Goal: Task Accomplishment & Management: Use online tool/utility

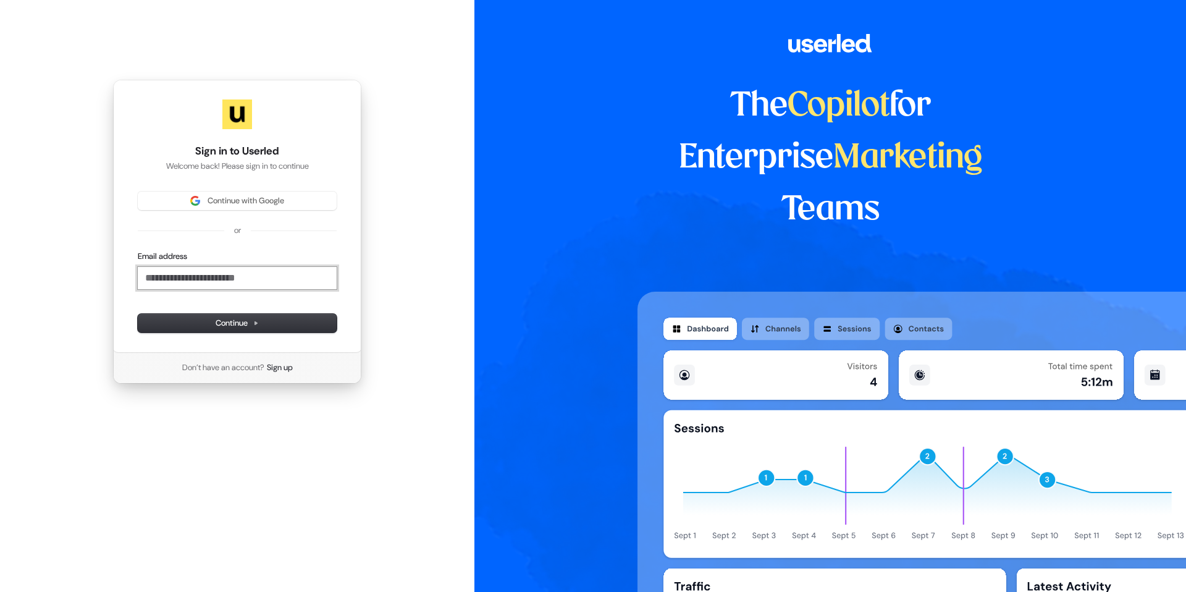
click at [214, 268] on input "Email address" at bounding box center [237, 278] width 199 height 22
click at [138, 251] on button "submit" at bounding box center [138, 251] width 0 height 0
type input "**********"
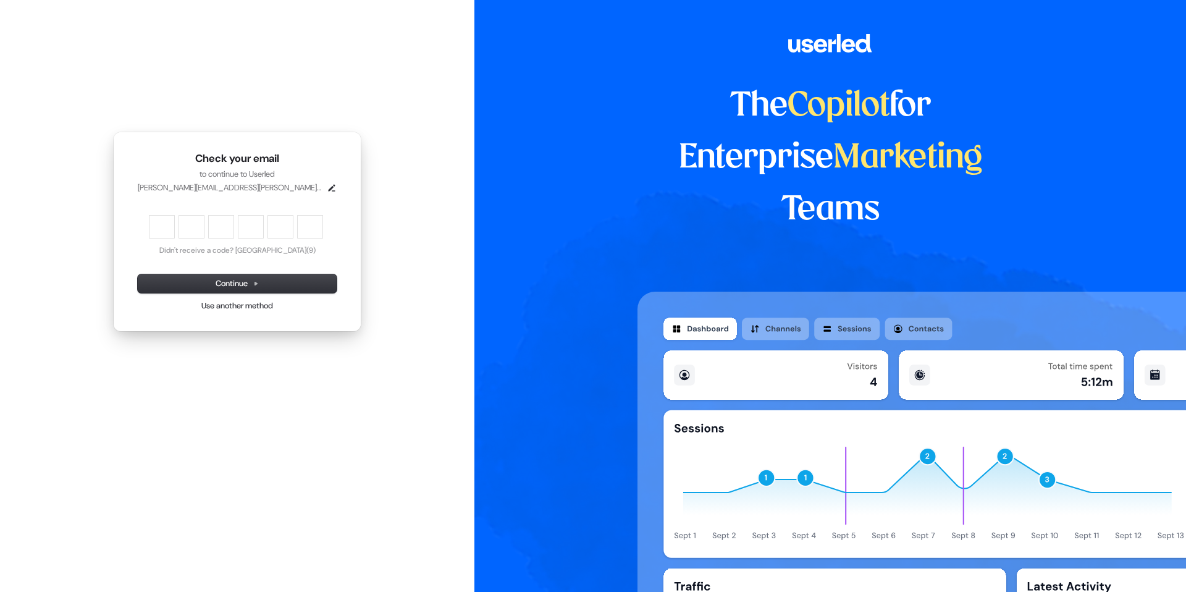
type input "*"
type input "**"
type input "*"
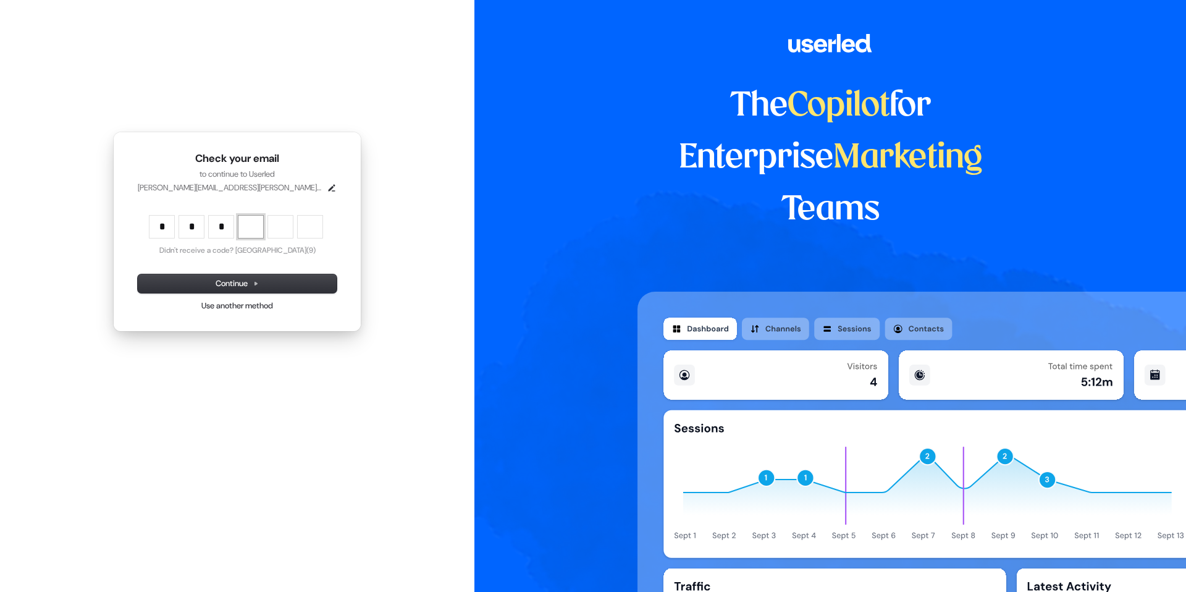
type input "***"
type input "*"
type input "****"
type input "*"
type input "******"
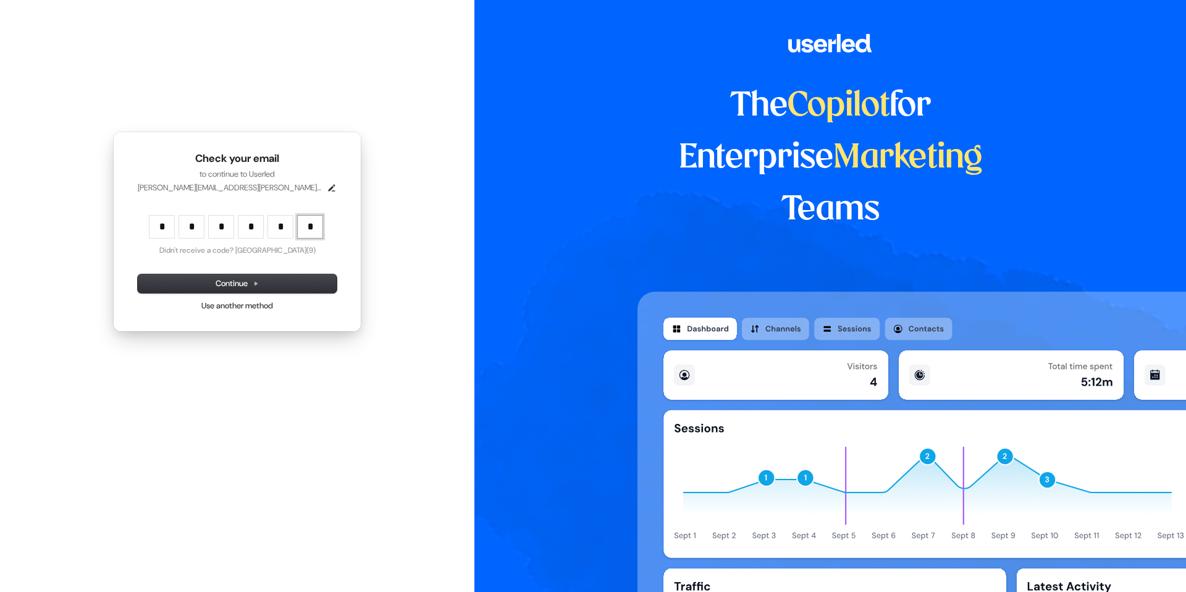
type input "*"
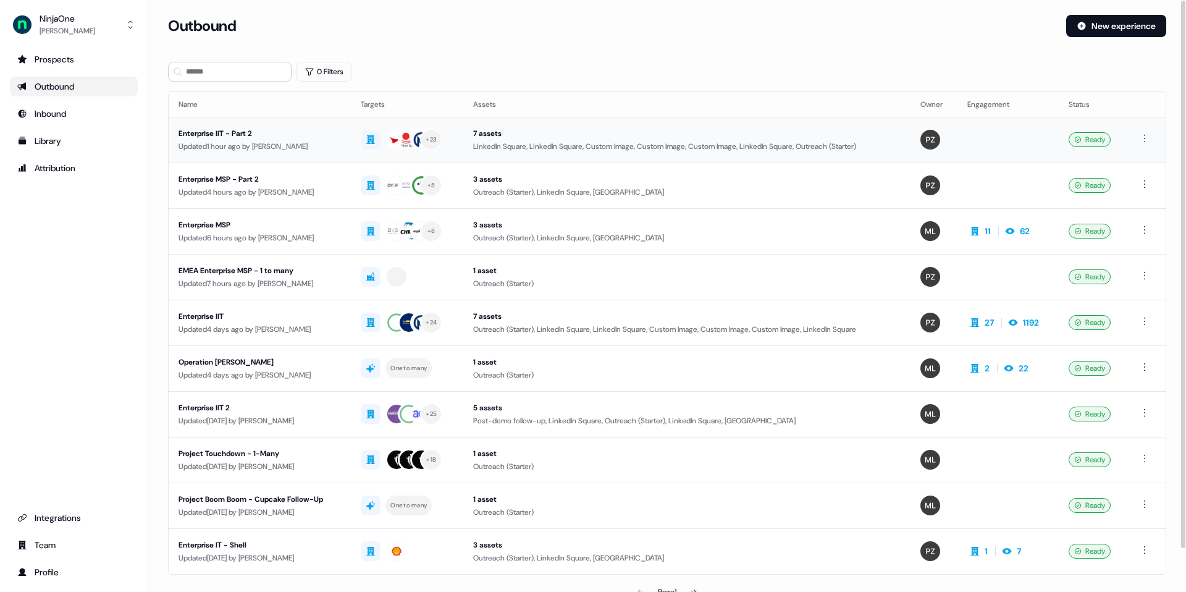
click at [227, 131] on div "Enterprise IIT - Part 2" at bounding box center [260, 133] width 162 height 12
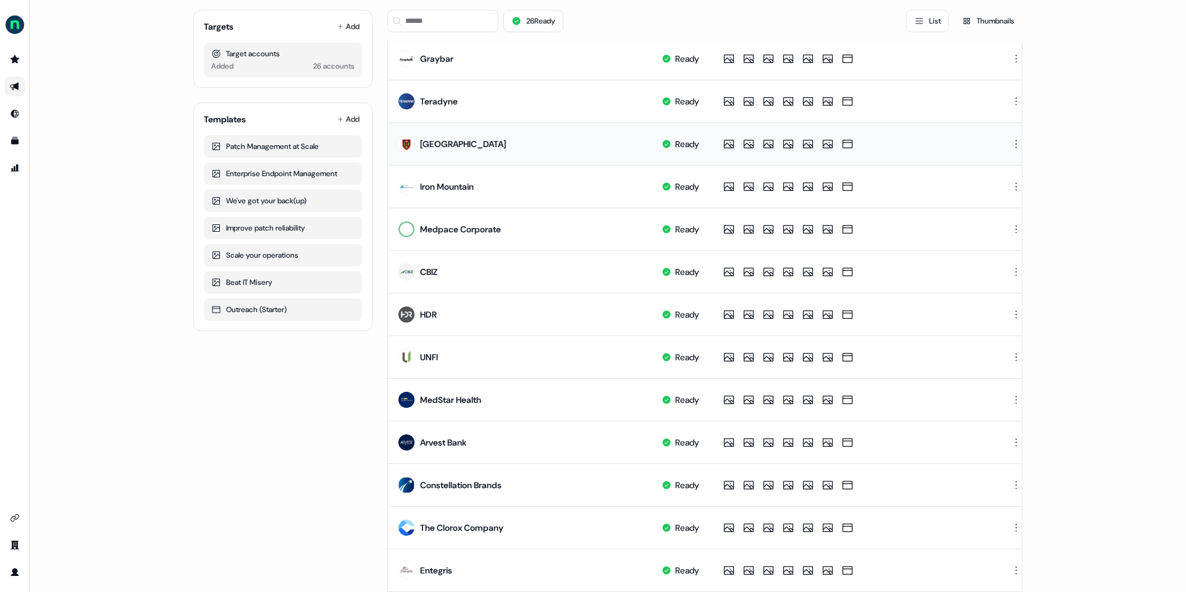
scroll to position [466, 0]
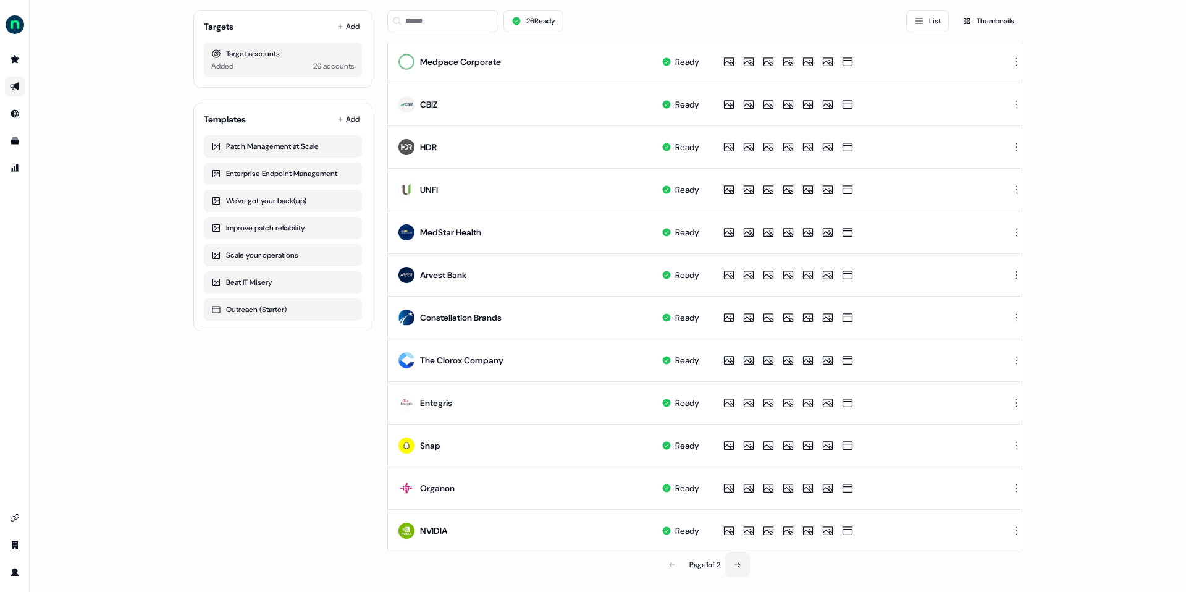
click at [741, 480] on button at bounding box center [737, 564] width 25 height 25
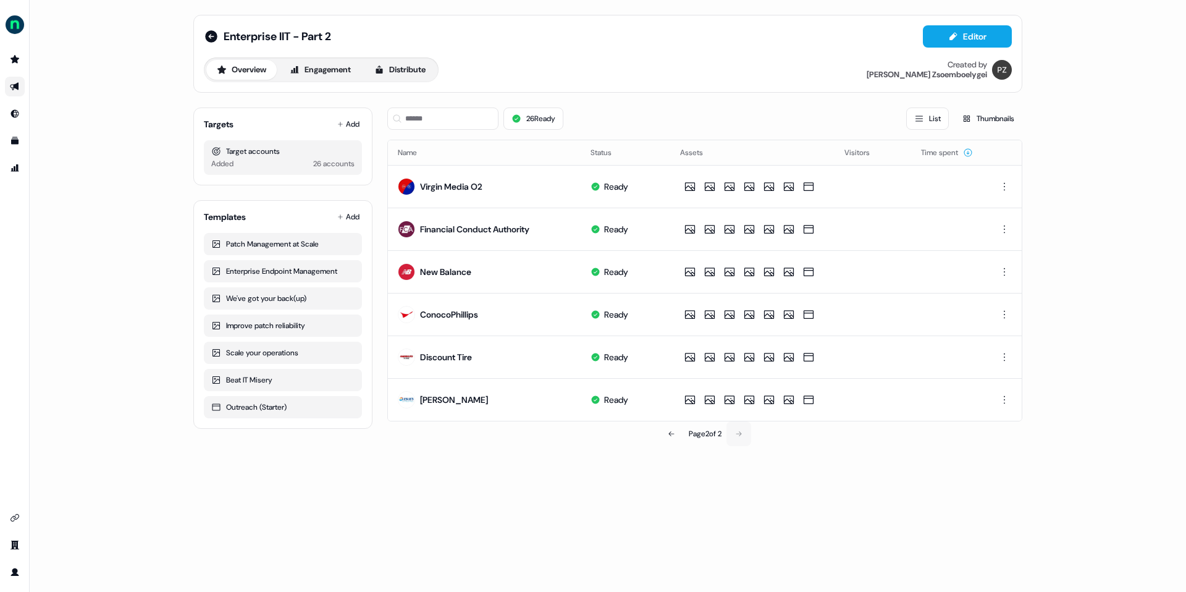
scroll to position [0, 0]
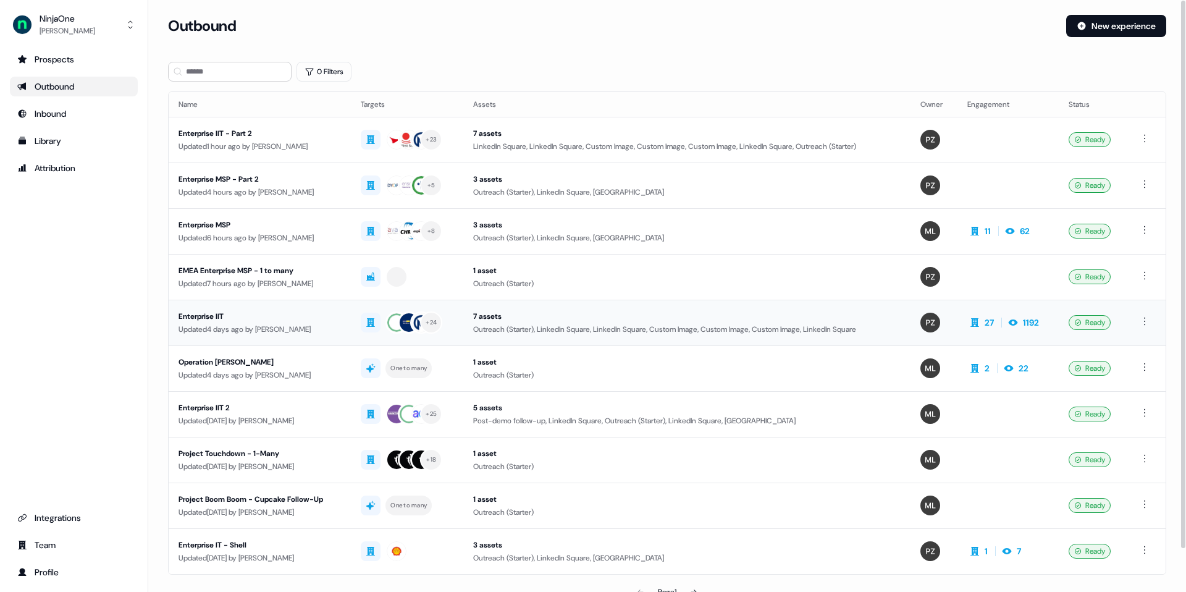
click at [217, 317] on div "Enterprise IIT" at bounding box center [260, 316] width 162 height 12
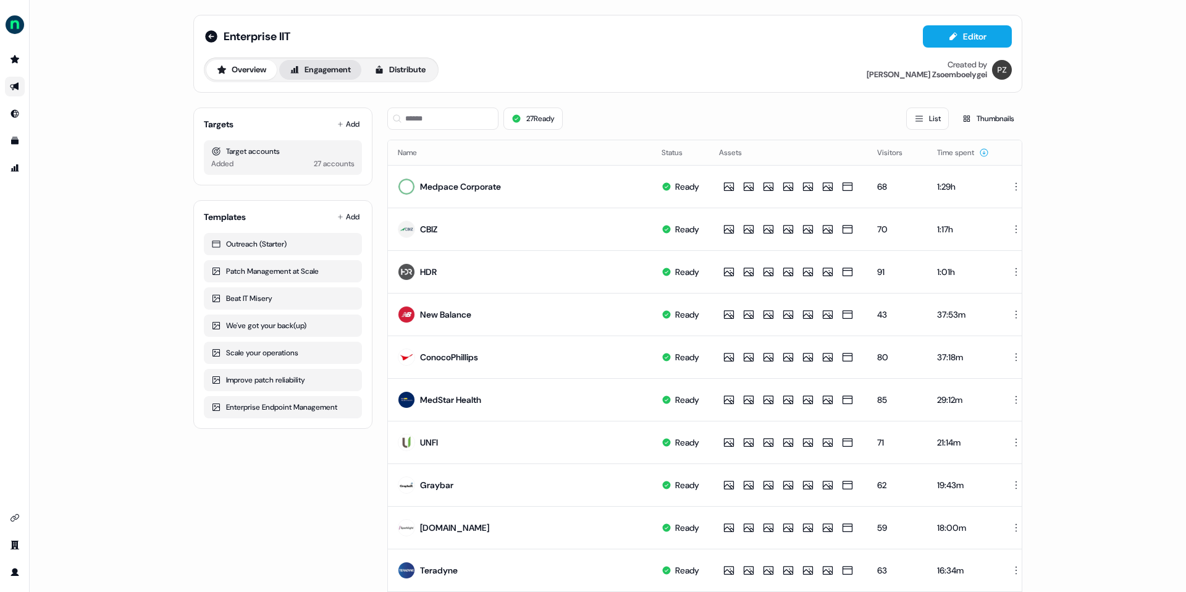
click at [295, 73] on icon at bounding box center [295, 70] width 10 height 10
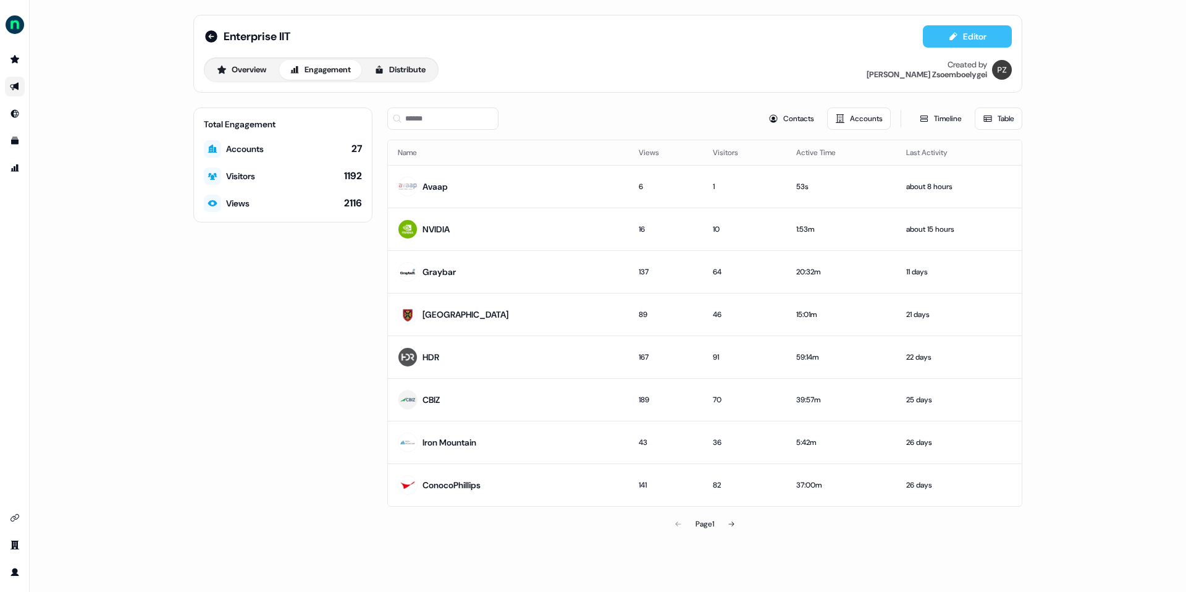
click at [889, 32] on button "Editor" at bounding box center [967, 36] width 89 height 22
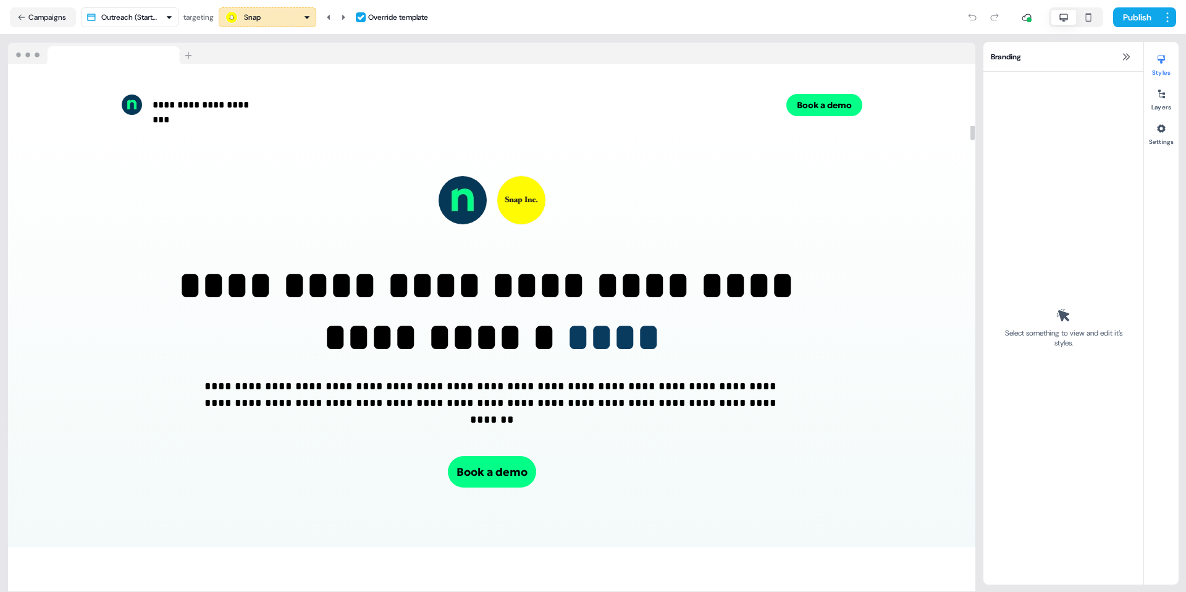
click at [266, 14] on div "Snap" at bounding box center [267, 17] width 86 height 15
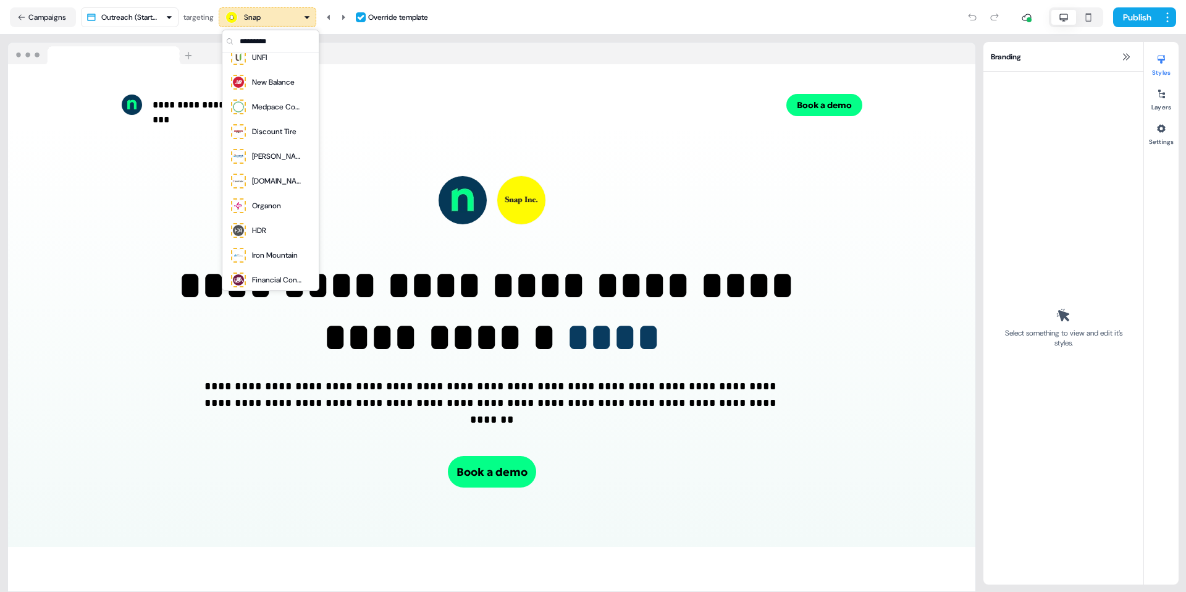
scroll to position [435, 0]
drag, startPoint x: 276, startPoint y: 123, endPoint x: 266, endPoint y: 133, distance: 14.9
click at [277, 123] on div "[PERSON_NAME]" at bounding box center [271, 127] width 82 height 17
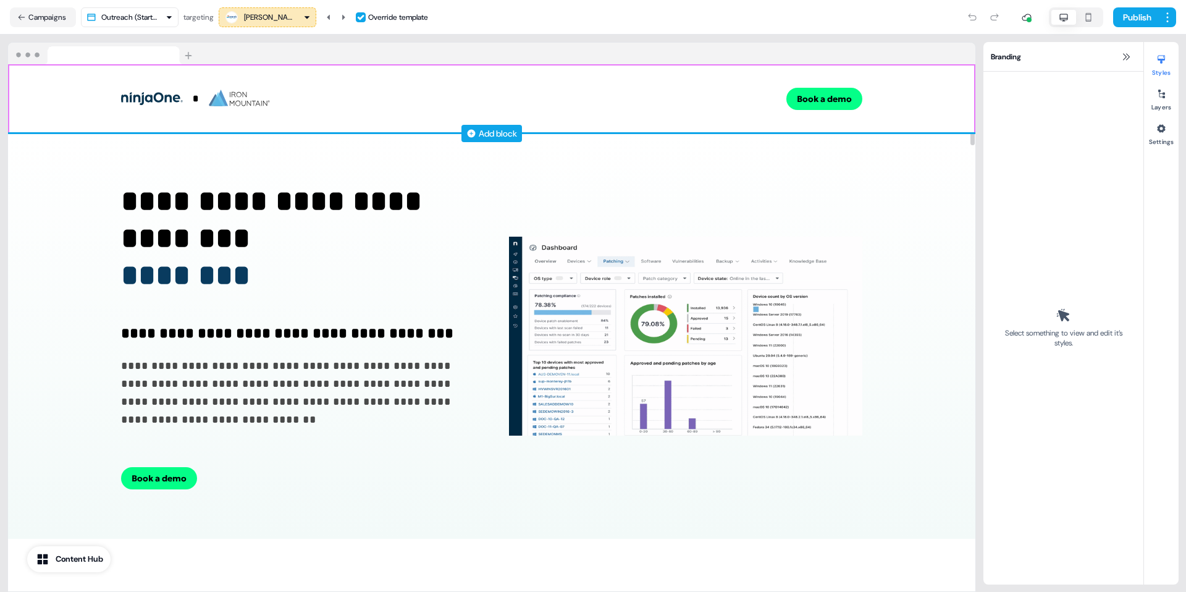
click at [490, 128] on div "Add block" at bounding box center [498, 133] width 38 height 12
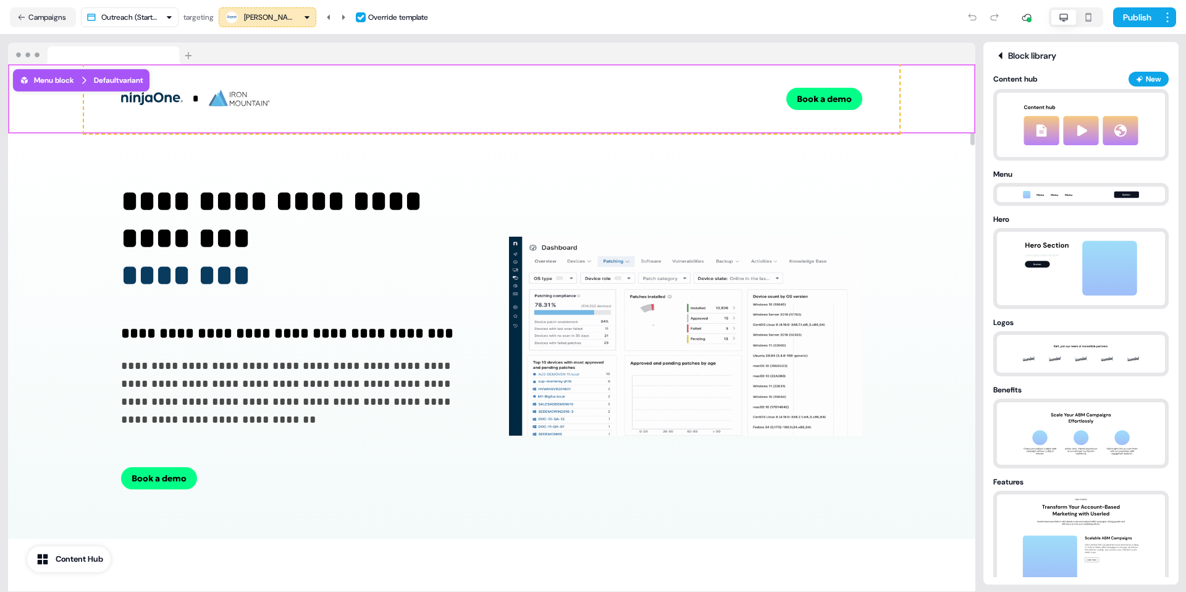
click at [120, 80] on div "Default variant" at bounding box center [118, 80] width 49 height 12
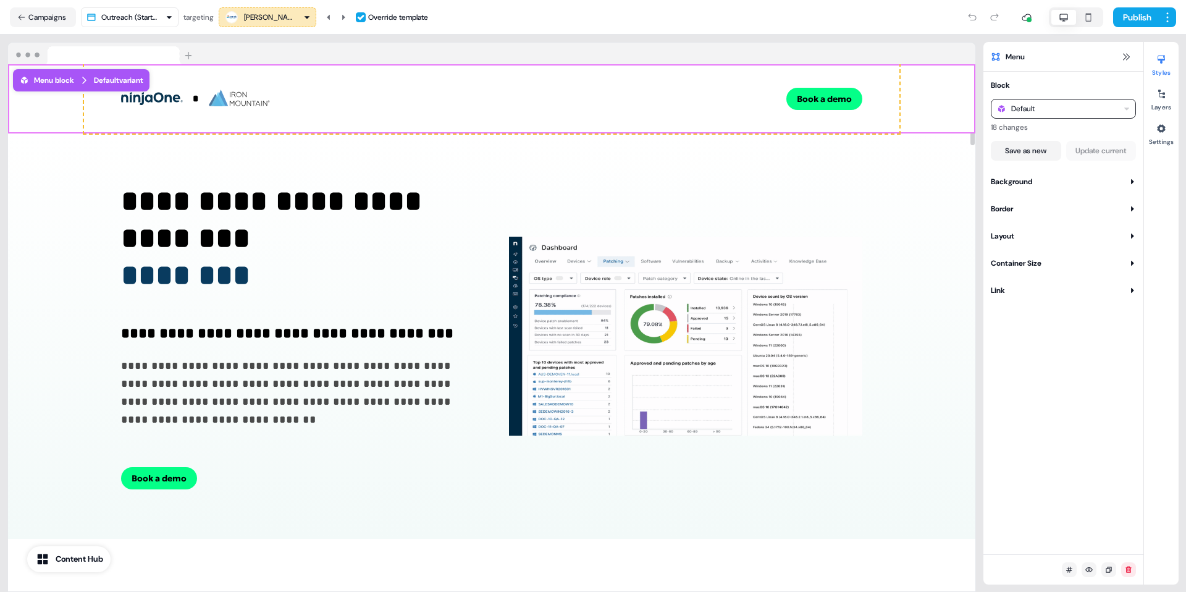
click at [889, 109] on div "Default" at bounding box center [1063, 109] width 145 height 20
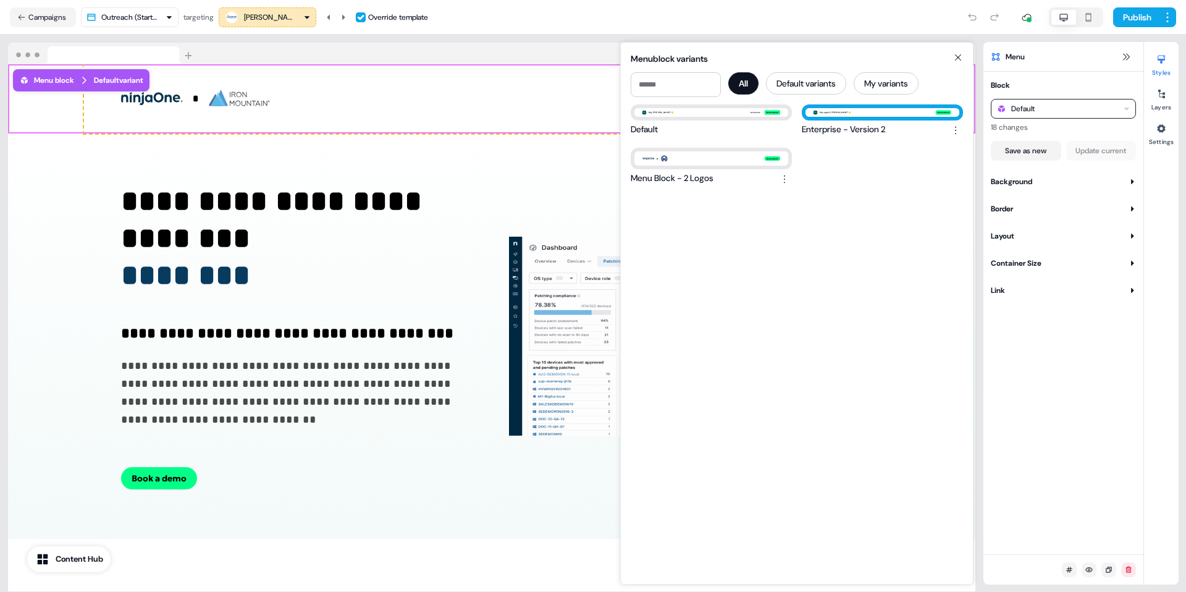
click at [851, 117] on div "Hey again, Leslie&aposs 👋 Book a demo" at bounding box center [882, 112] width 161 height 16
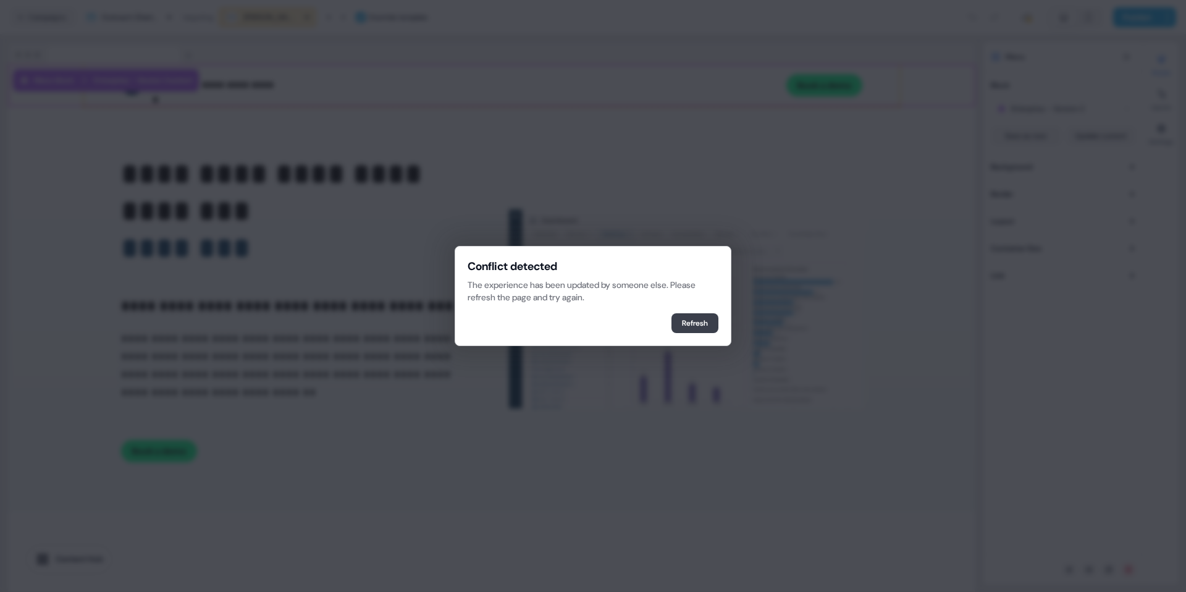
click at [696, 326] on button "Refresh" at bounding box center [695, 323] width 47 height 20
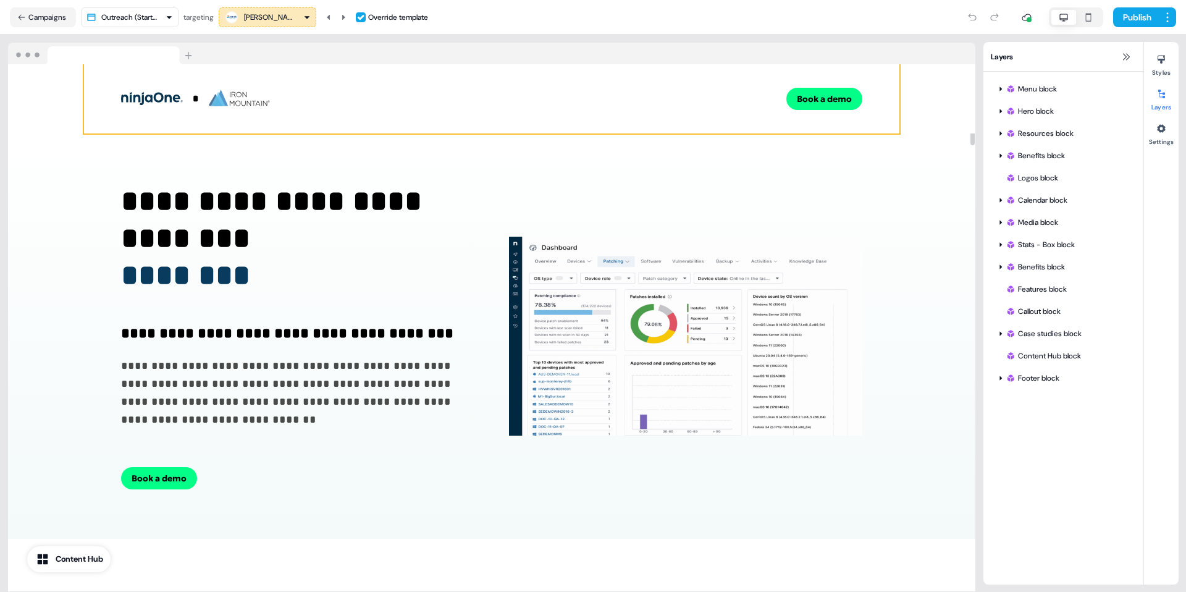
click at [526, 86] on div "* To pick up a draggable item, press the space bar. While dragging, use the arr…" at bounding box center [491, 98] width 815 height 69
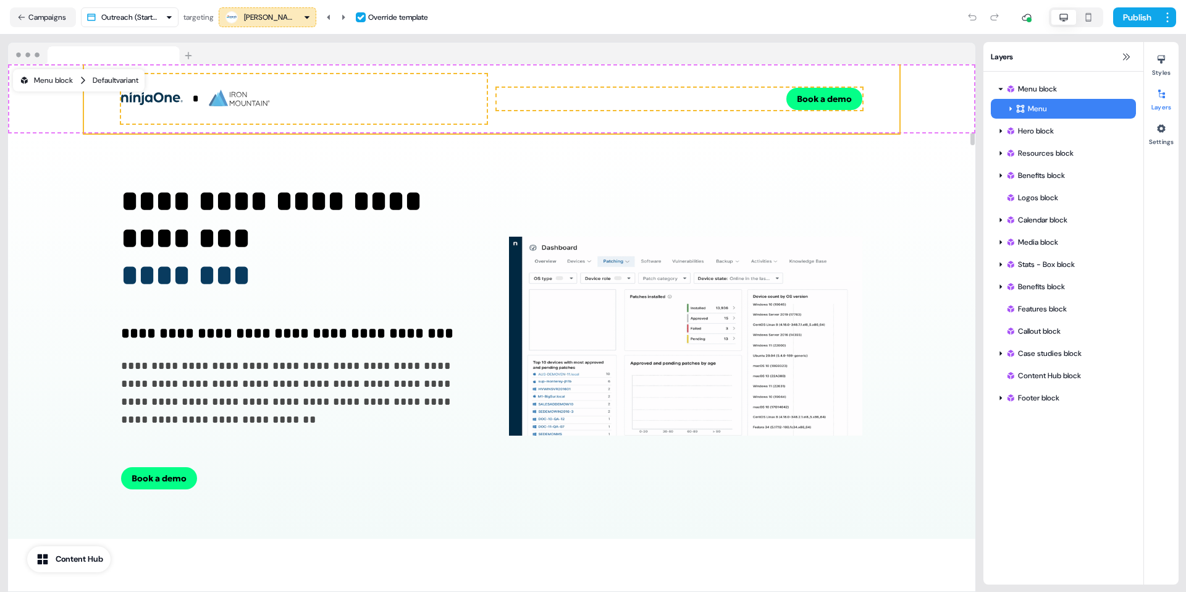
click at [114, 75] on div "Default variant" at bounding box center [116, 80] width 46 height 12
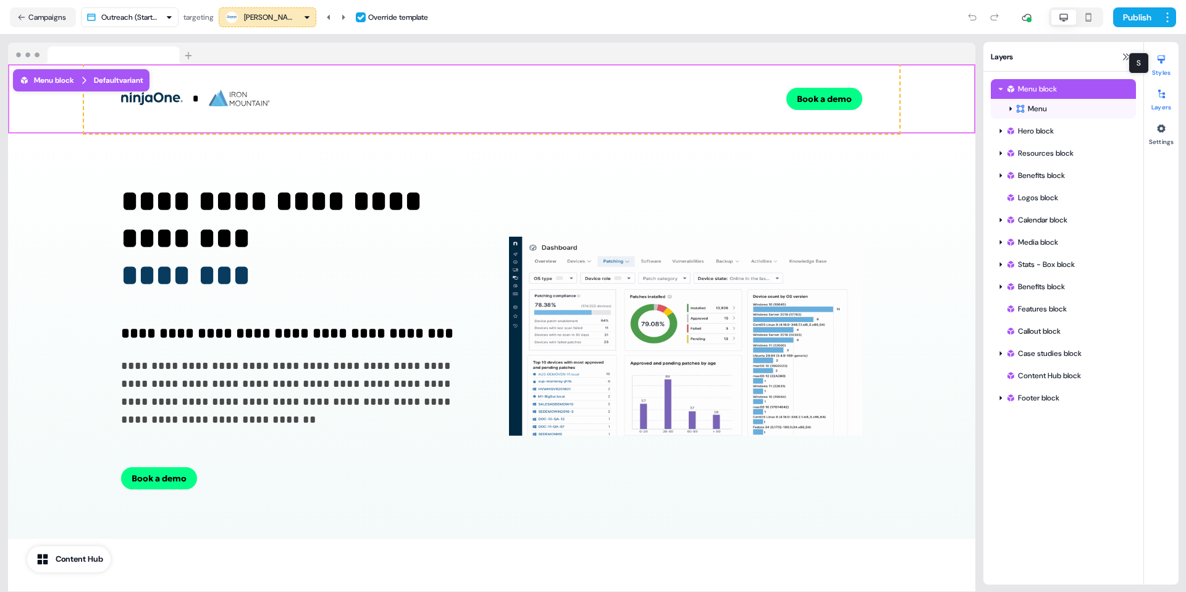
click at [1156, 66] on div at bounding box center [1162, 59] width 20 height 20
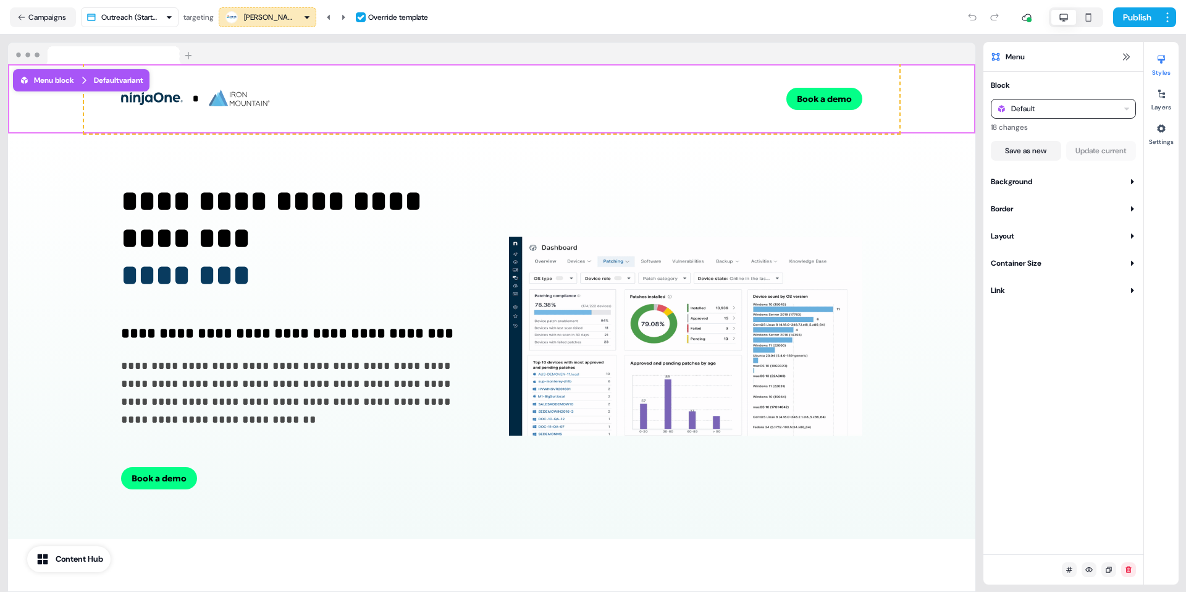
click at [1082, 107] on div "Default" at bounding box center [1063, 109] width 145 height 20
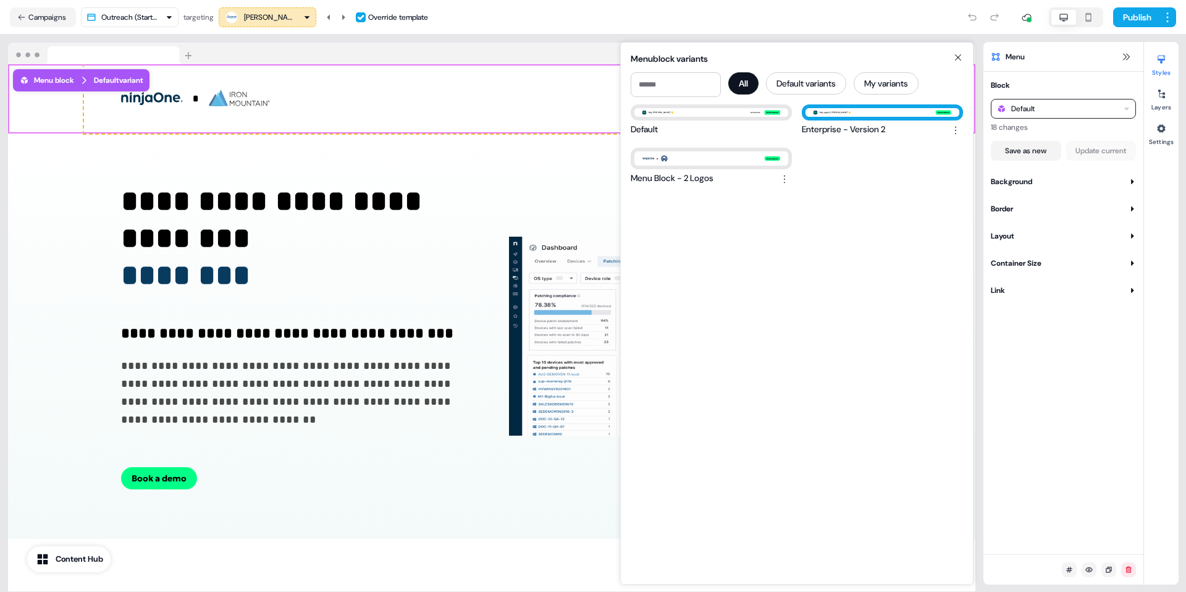
click at [864, 116] on div "Hey again, Leslie&aposs 👋 Book a demo" at bounding box center [883, 112] width 154 height 9
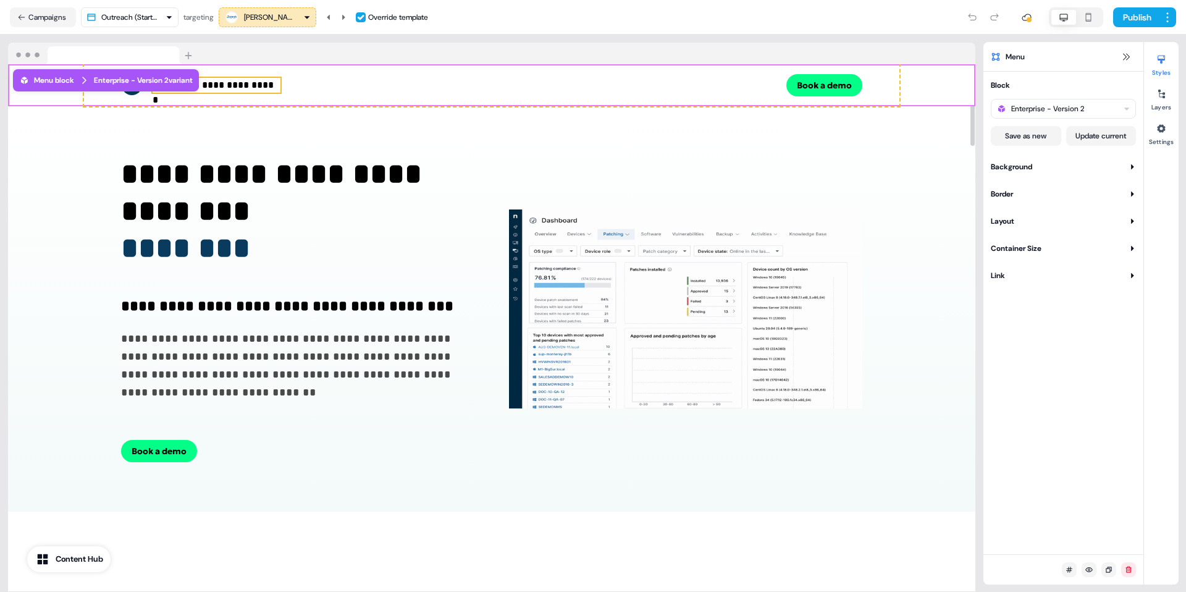
click at [229, 82] on body "**********" at bounding box center [593, 296] width 1186 height 592
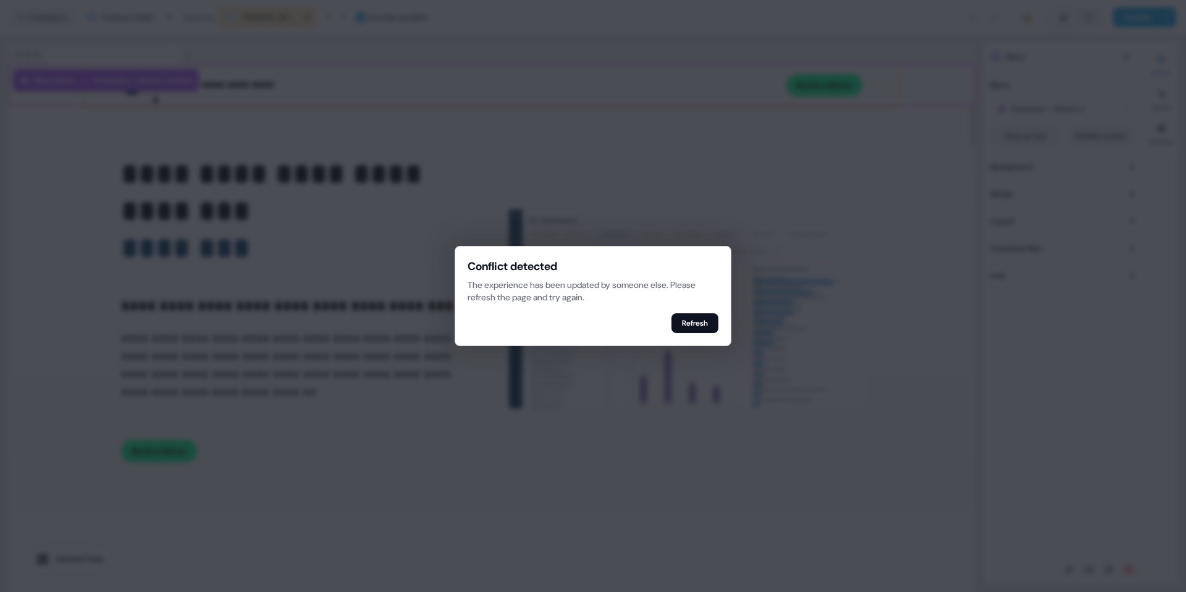
click at [229, 82] on div at bounding box center [593, 296] width 1186 height 592
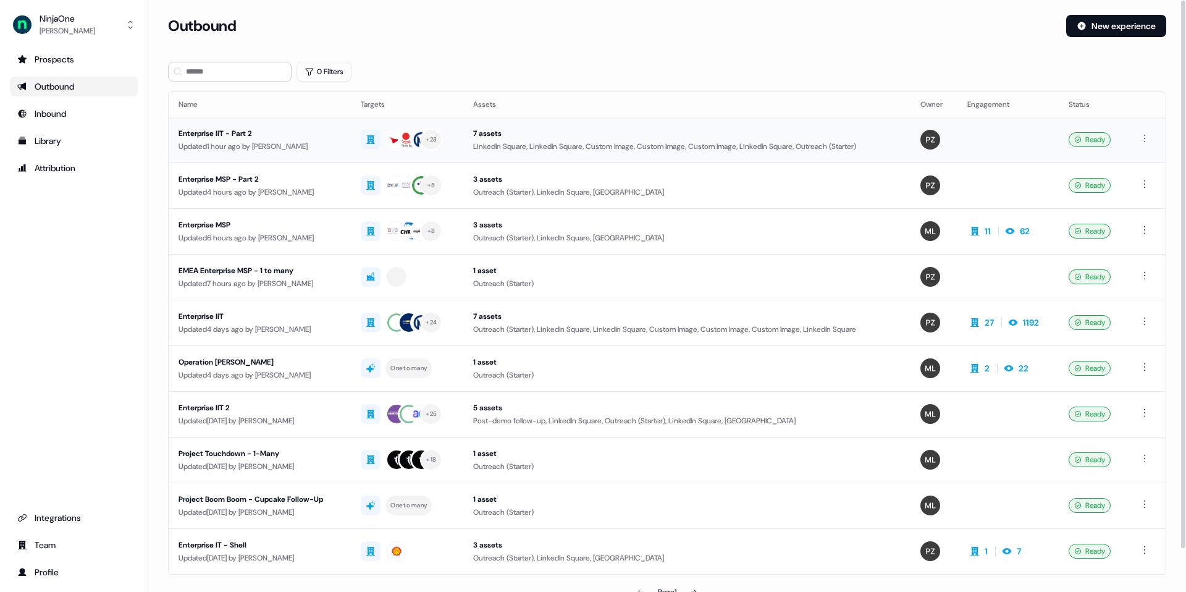
click at [203, 135] on div "Enterprise IIT - Part 2" at bounding box center [260, 133] width 162 height 12
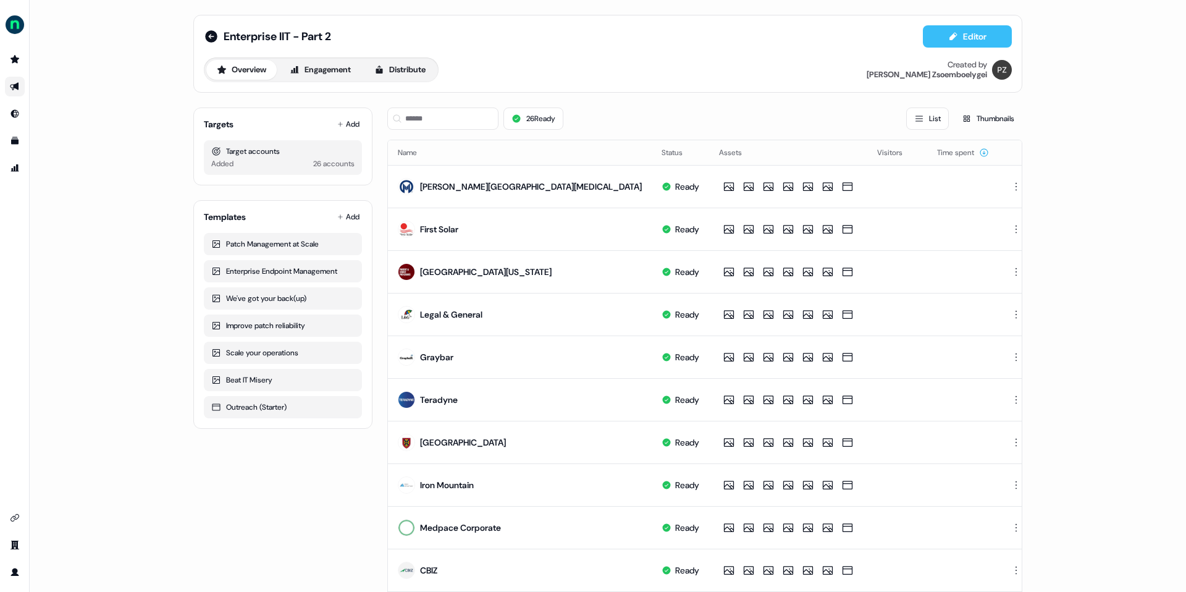
click at [954, 37] on icon at bounding box center [953, 37] width 10 height 10
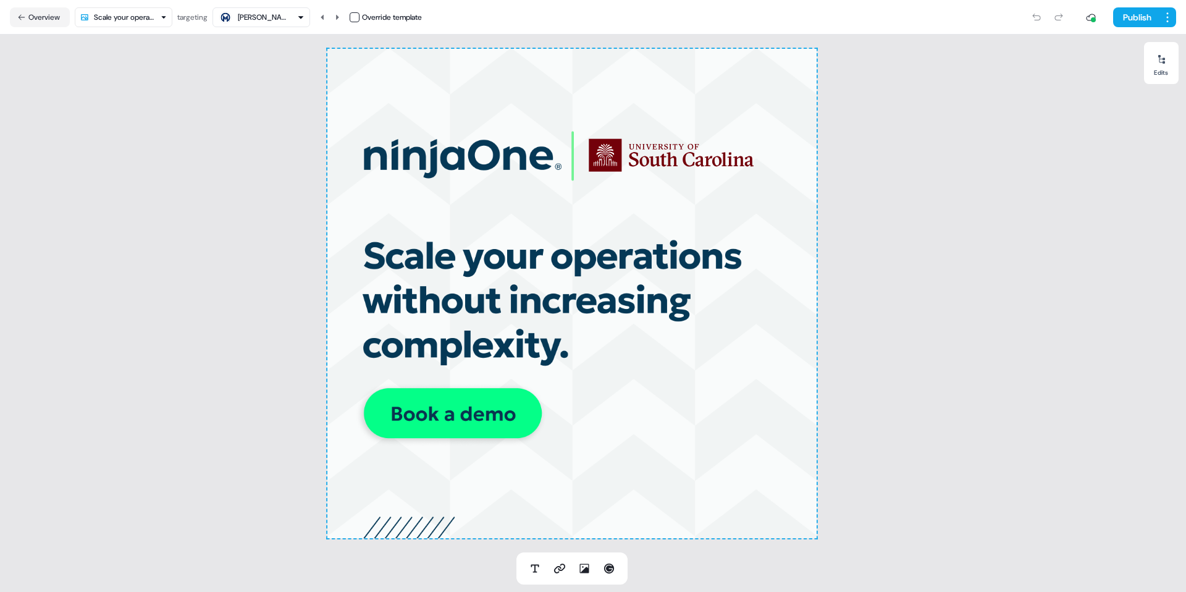
click at [109, 19] on html "For the best experience switch devices to a bigger screen. Go to Userled.io Ent…" at bounding box center [593, 296] width 1186 height 592
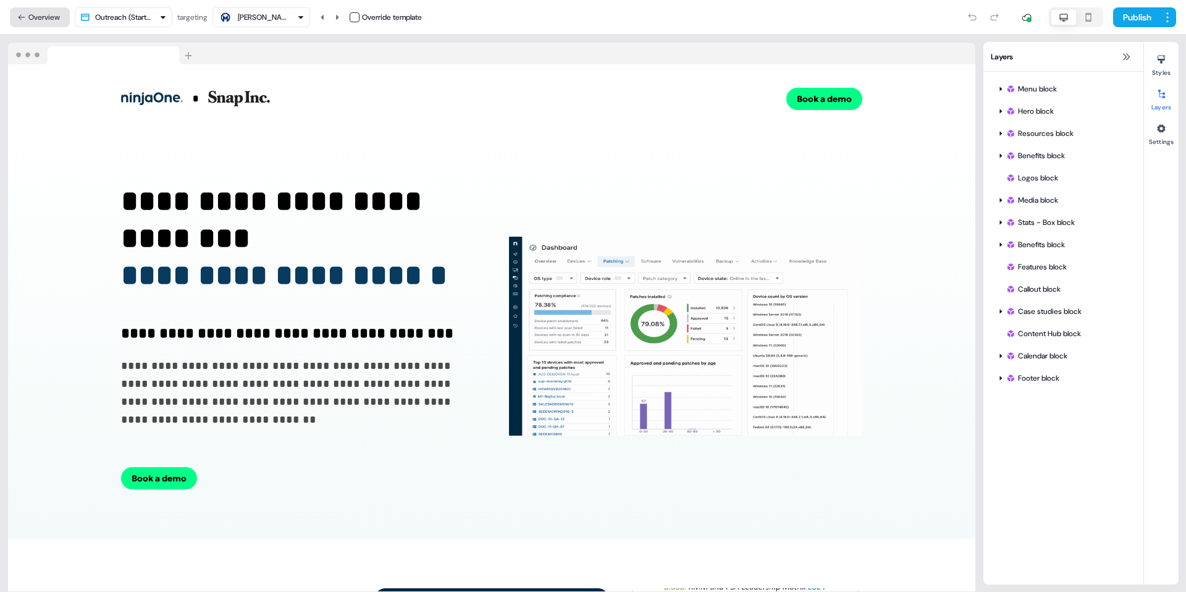
click at [36, 19] on button "Overview" at bounding box center [40, 17] width 60 height 20
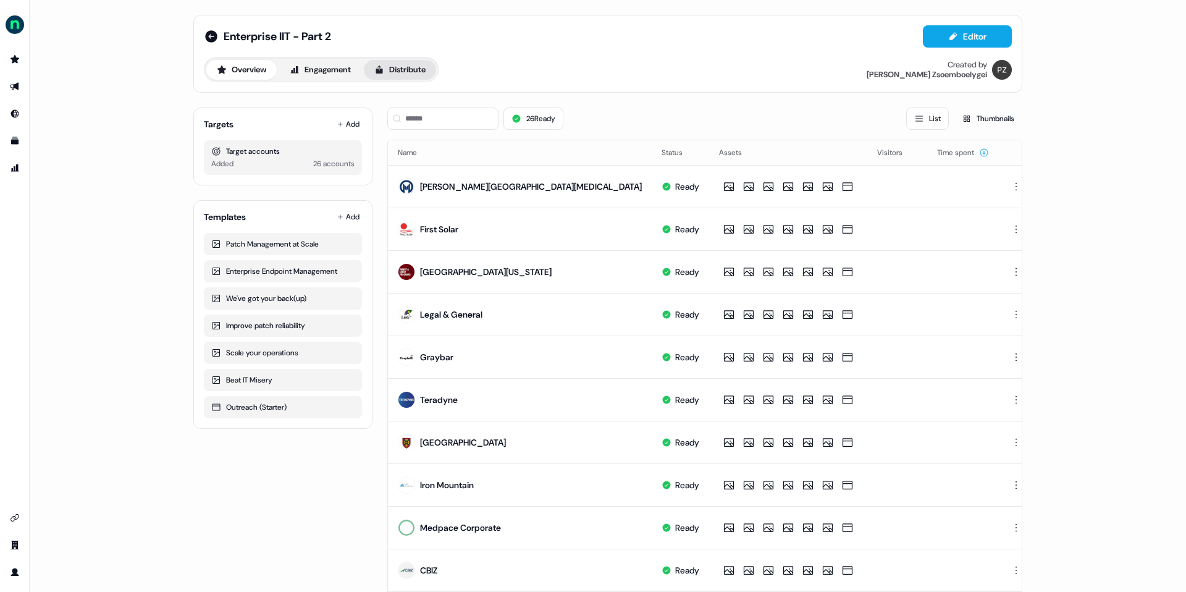
click at [384, 73] on icon at bounding box center [379, 70] width 10 height 10
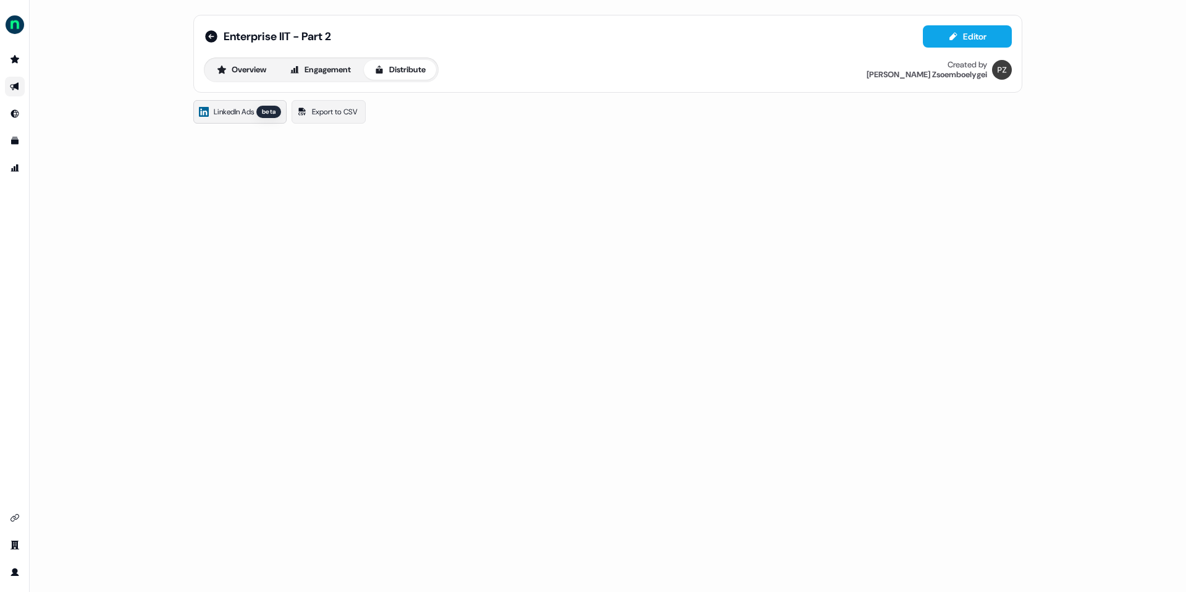
click at [241, 116] on span "LinkedIn Ads" at bounding box center [234, 112] width 40 height 12
click at [13, 84] on icon "Go to outbound experience" at bounding box center [15, 87] width 10 height 10
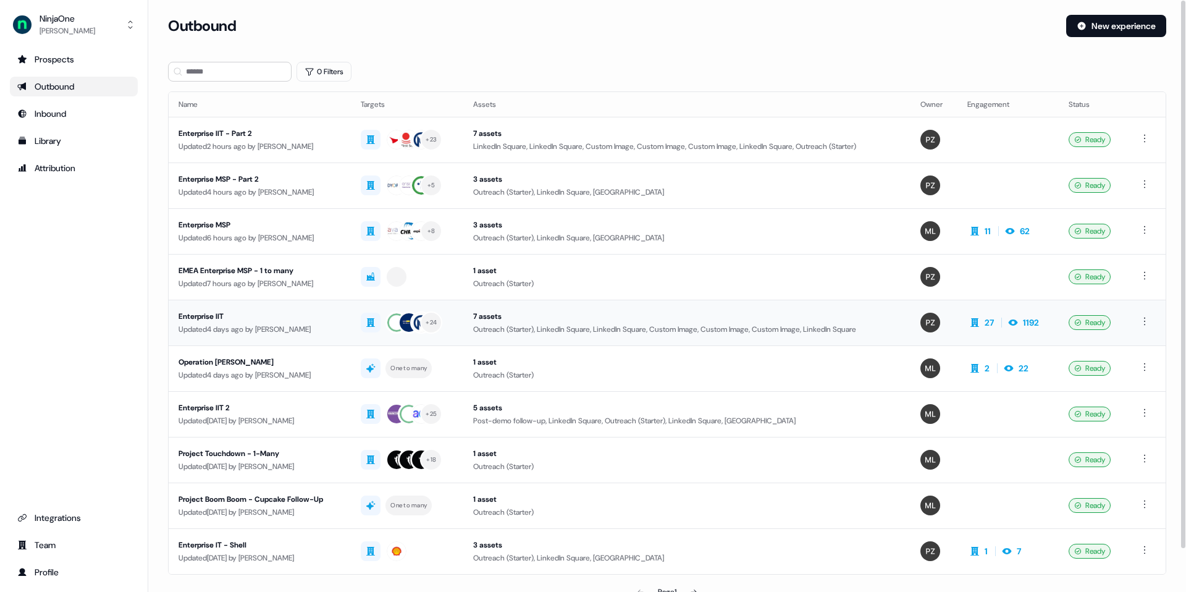
click at [206, 314] on div "Enterprise IIT" at bounding box center [260, 316] width 162 height 12
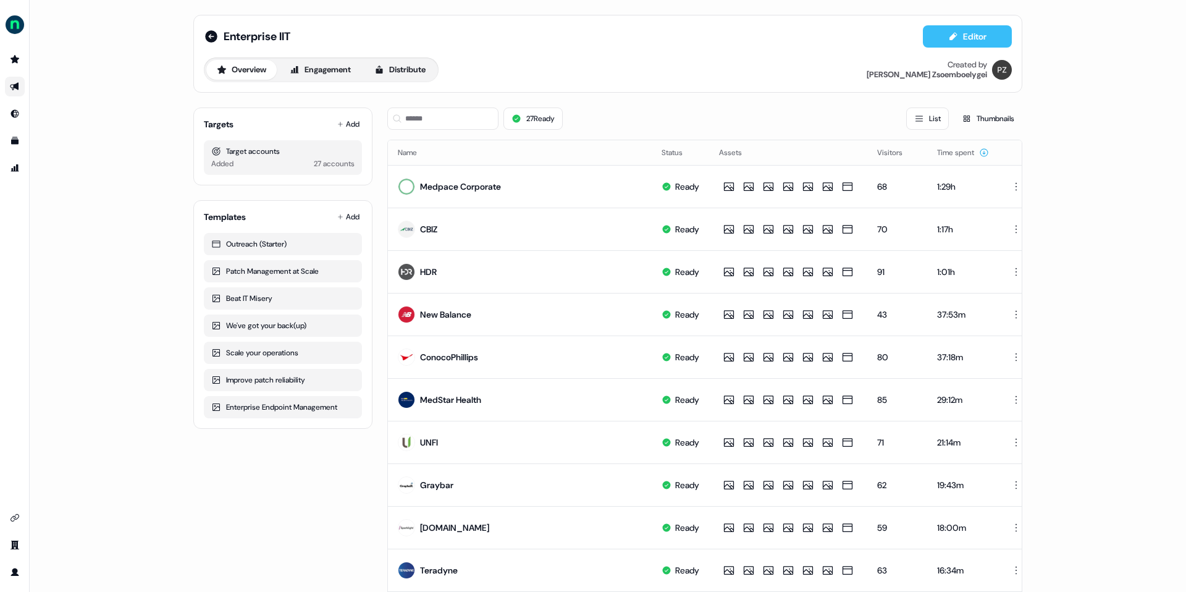
click at [995, 33] on button "Editor" at bounding box center [967, 36] width 89 height 22
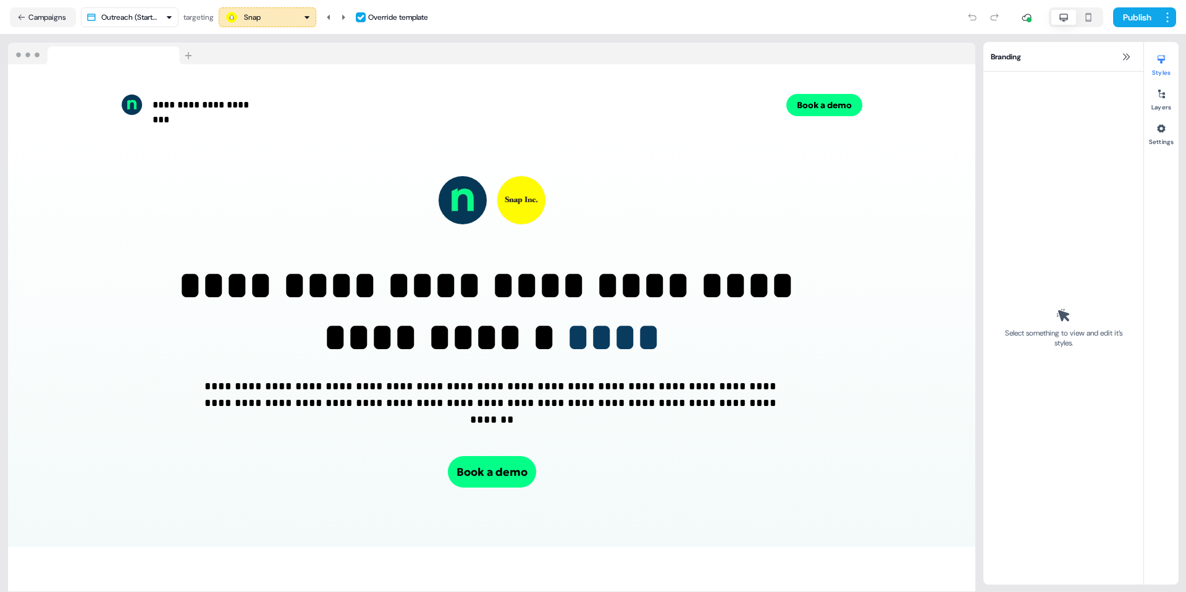
click at [286, 22] on div "Snap" at bounding box center [267, 17] width 86 height 15
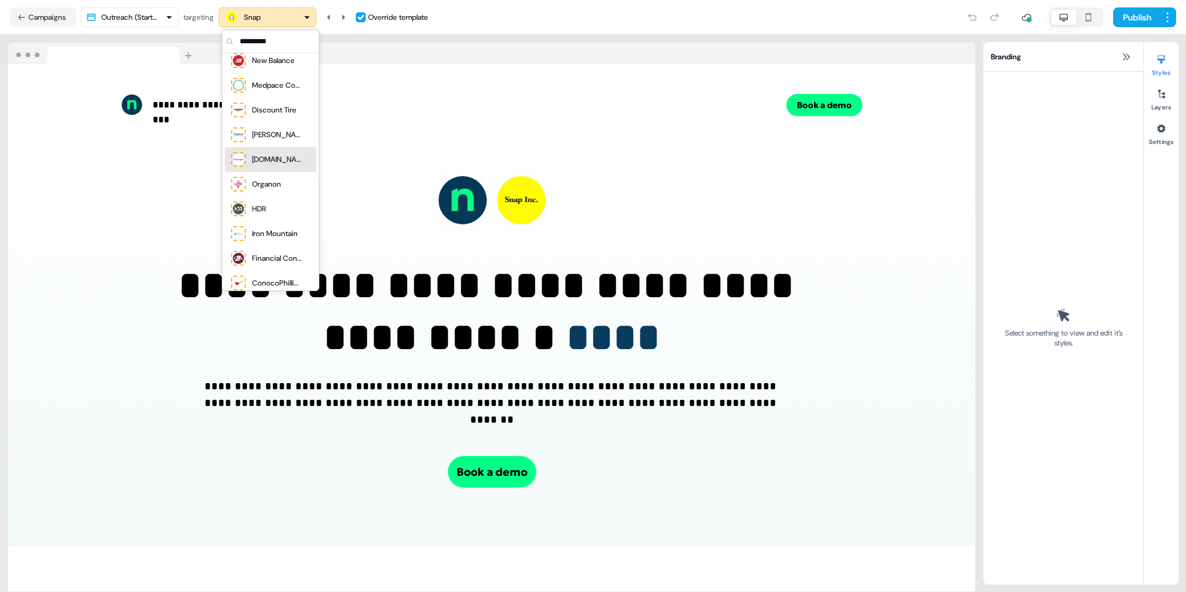
scroll to position [423, 0]
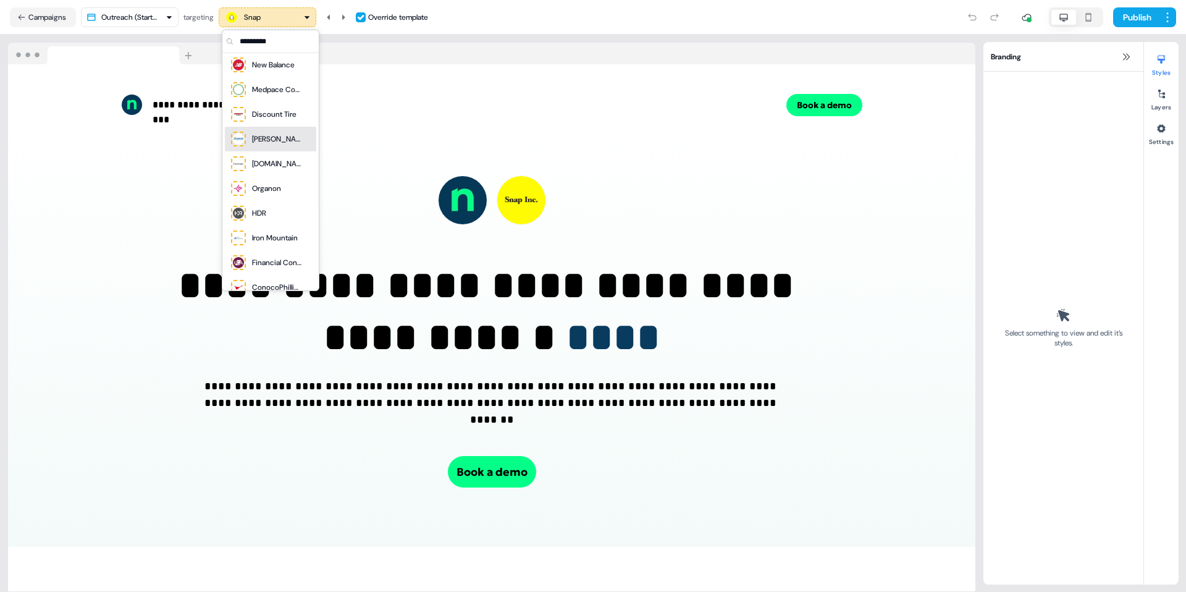
click at [274, 133] on div "[PERSON_NAME]" at bounding box center [276, 139] width 49 height 12
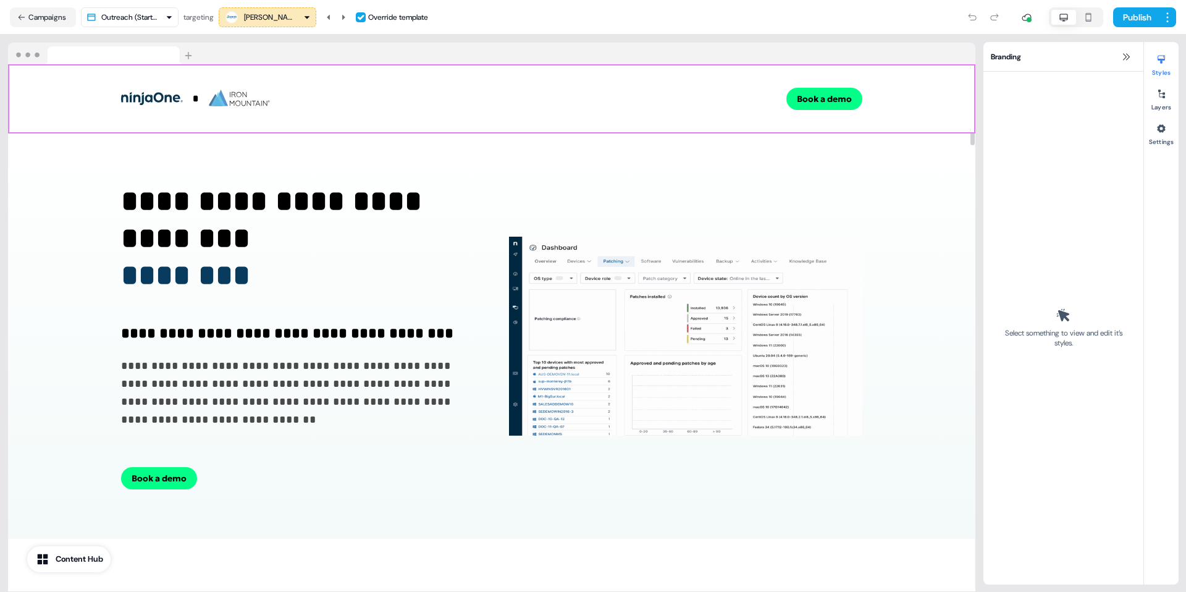
click at [82, 87] on div "* To pick up a draggable item, press the space bar. While dragging, use the arr…" at bounding box center [491, 98] width 967 height 69
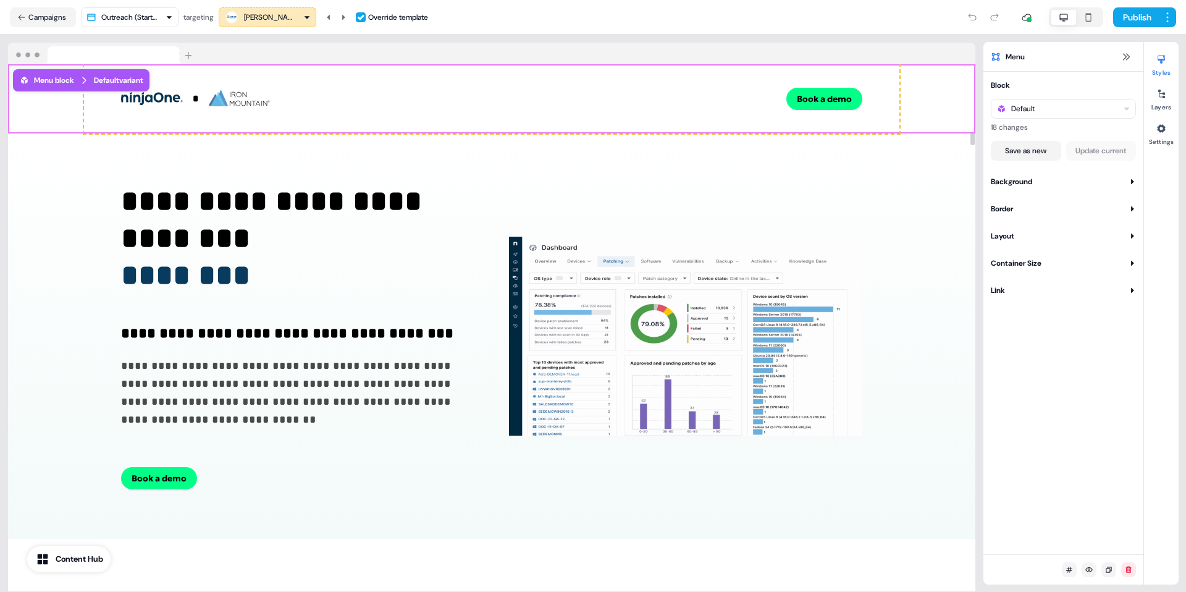
click at [134, 80] on div "Default variant" at bounding box center [118, 80] width 49 height 12
click at [1055, 114] on div "Default" at bounding box center [1063, 109] width 145 height 20
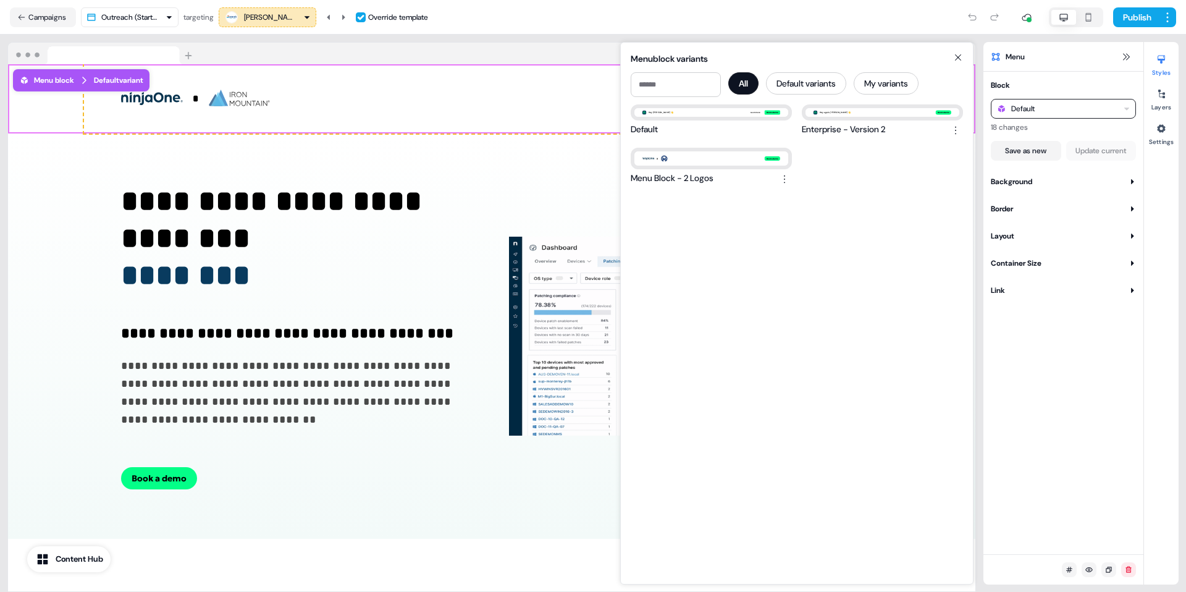
click at [867, 112] on div "Hey again, Leslie&aposs 👋 Book a demo" at bounding box center [883, 112] width 154 height 9
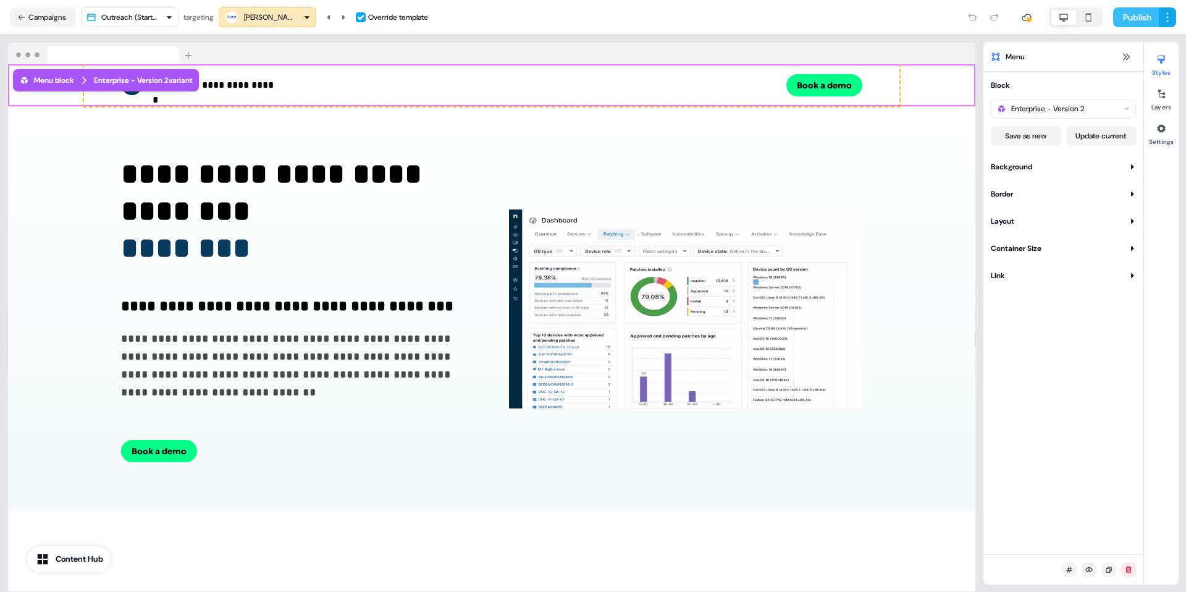
click at [1137, 20] on button "Publish" at bounding box center [1136, 17] width 46 height 20
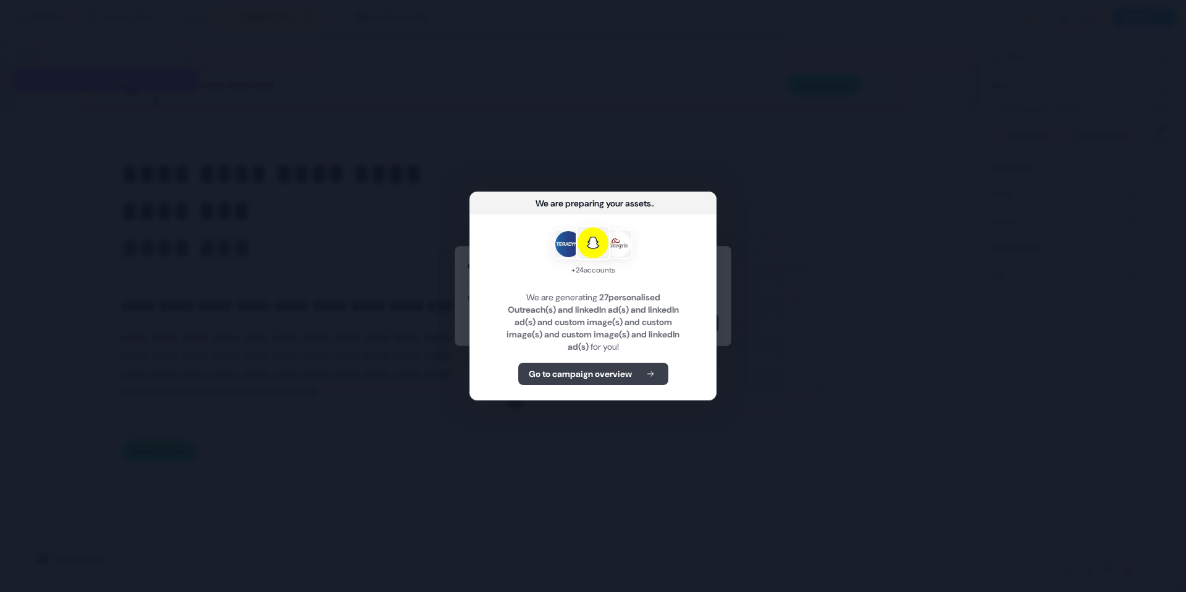
click at [602, 377] on b "Go to campaign overview" at bounding box center [580, 374] width 103 height 12
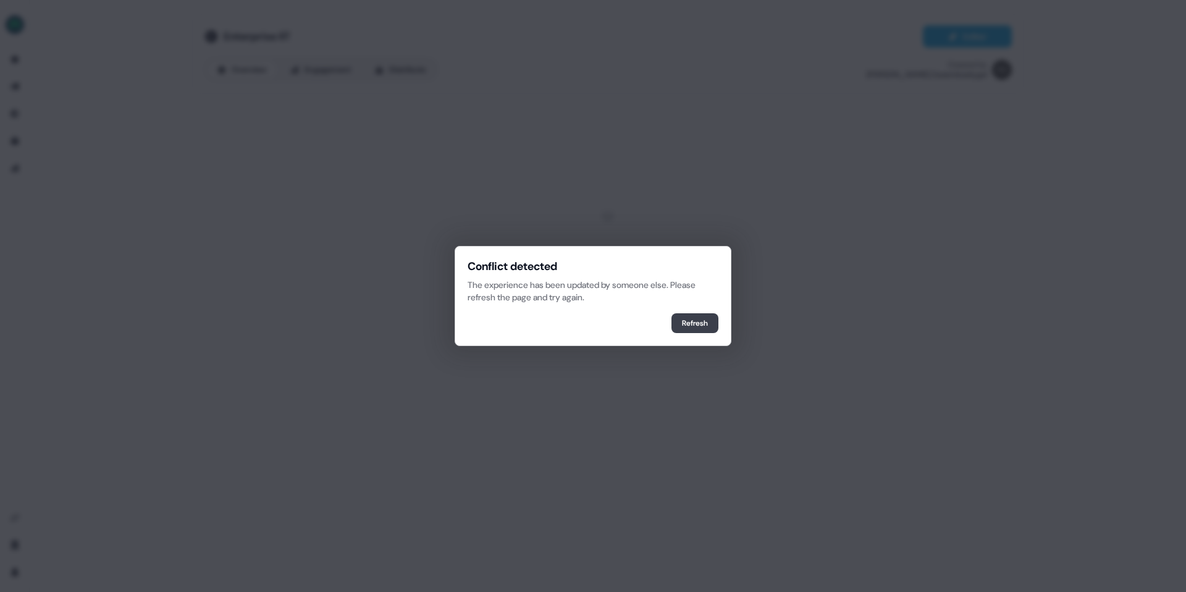
click at [689, 321] on button "Refresh" at bounding box center [695, 323] width 47 height 20
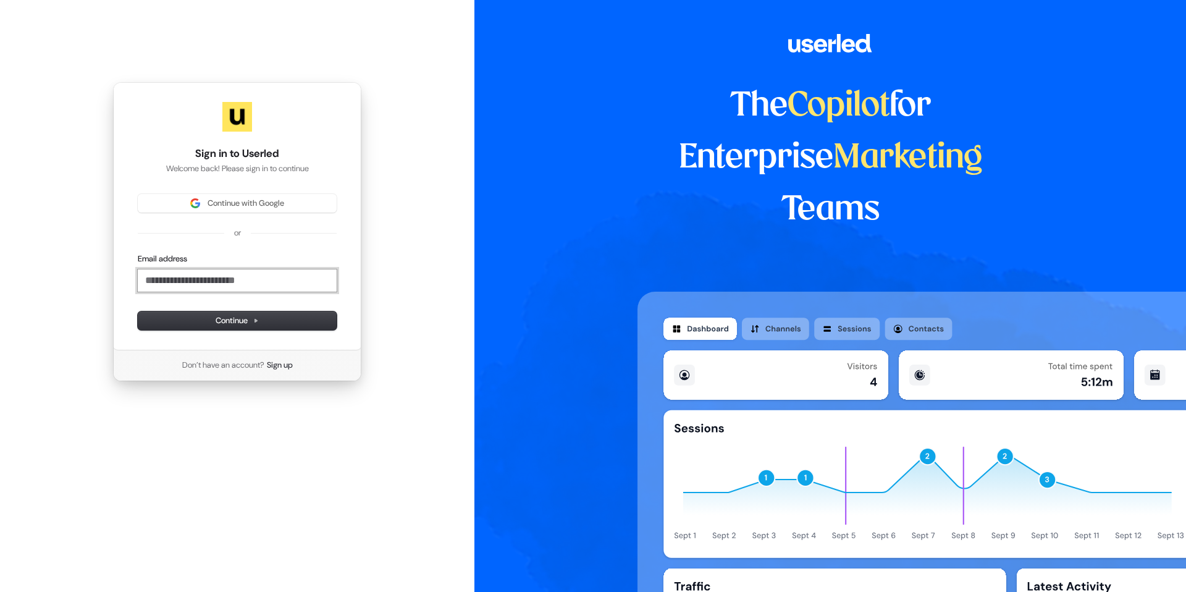
click at [277, 285] on input "Email address" at bounding box center [237, 280] width 199 height 22
click at [138, 253] on button "submit" at bounding box center [138, 253] width 0 height 0
type input "**********"
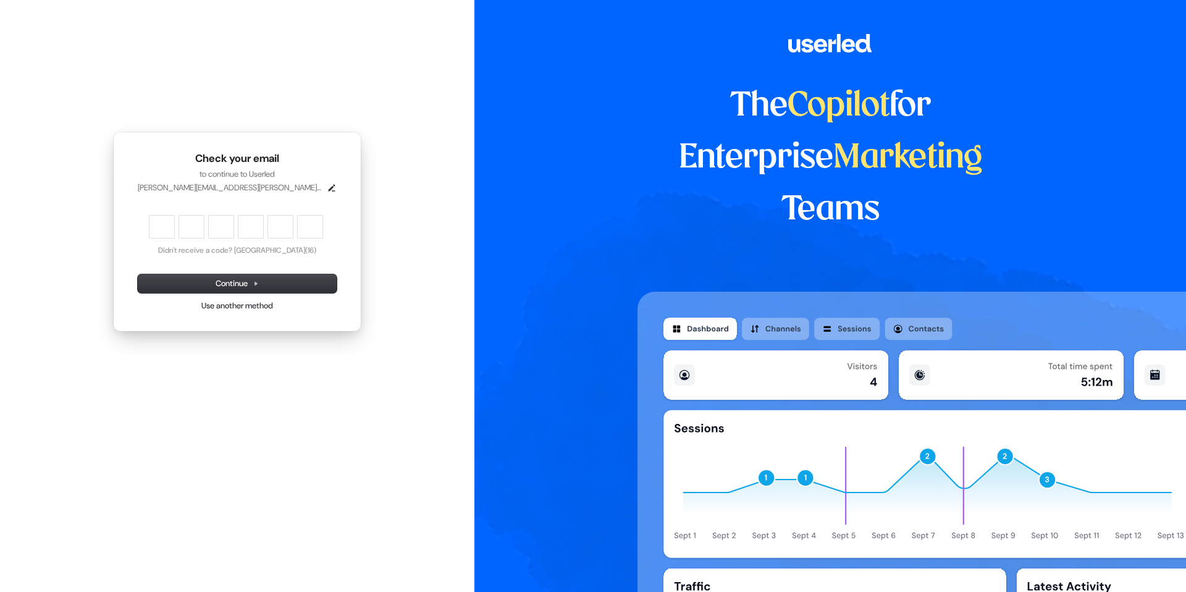
type input "*"
type input "**"
type input "*"
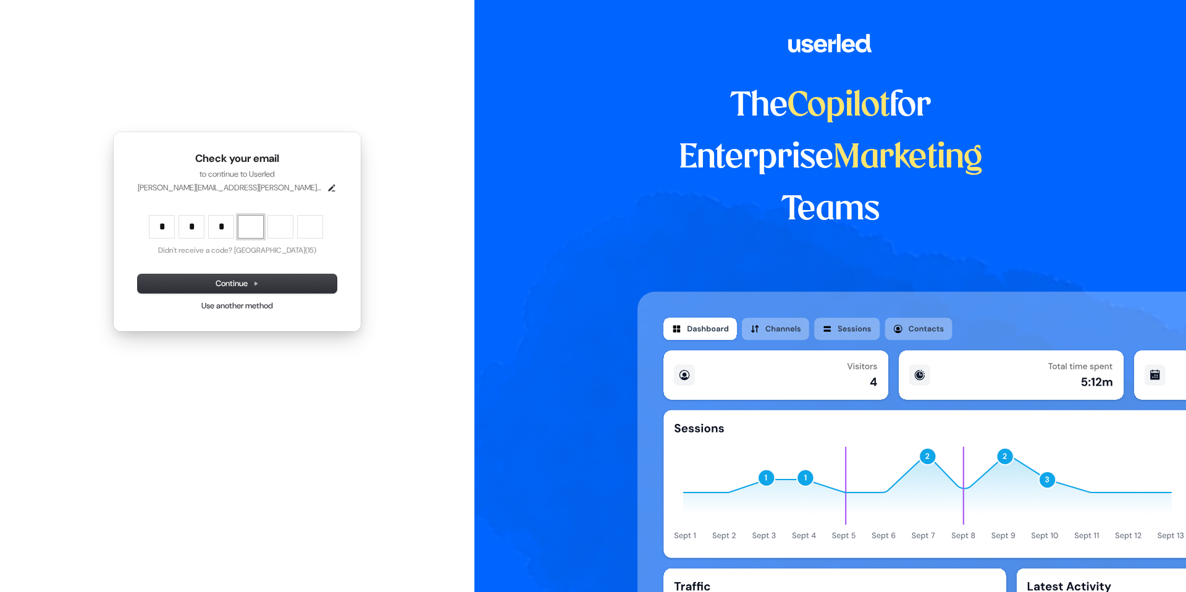
type input "***"
type input "*"
type input "****"
type input "*"
type input "******"
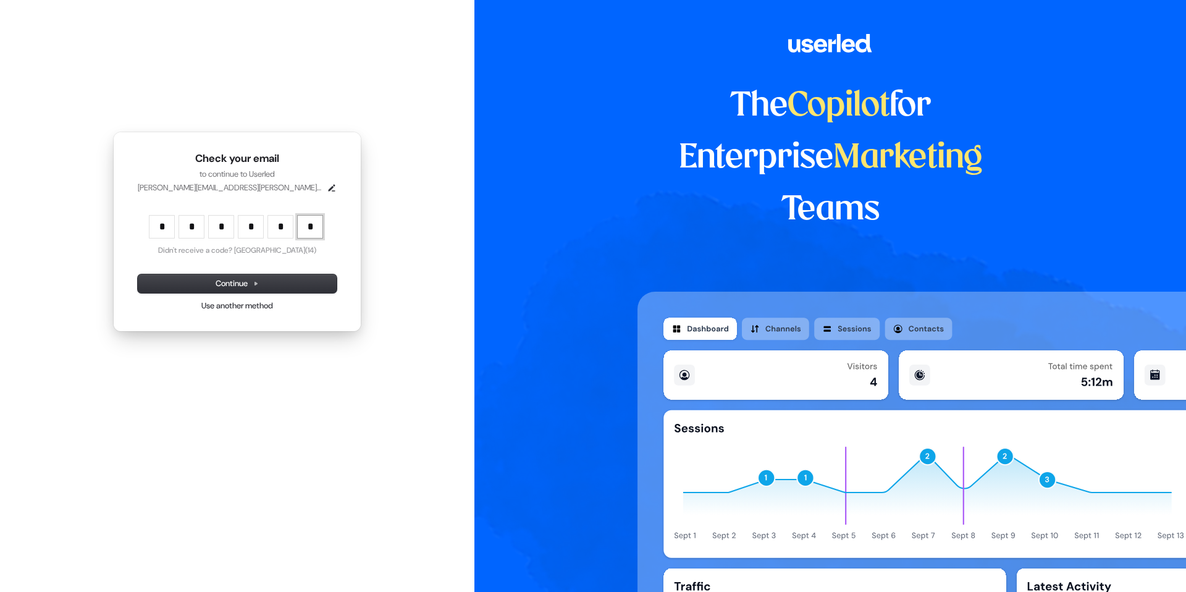
type input "*"
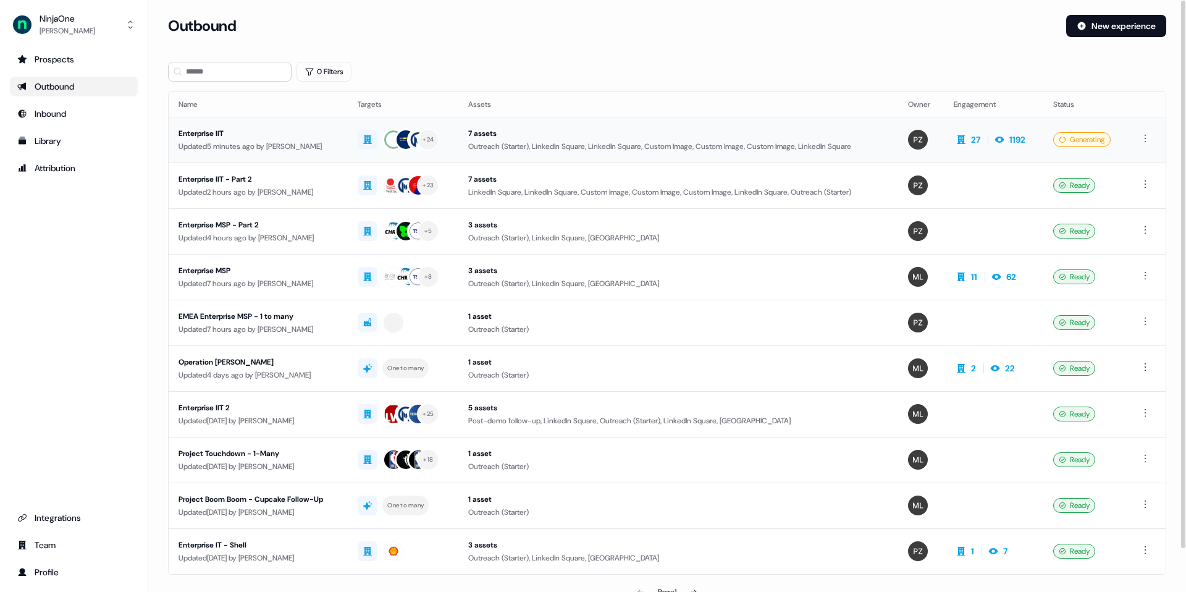
click at [201, 128] on div "Enterprise IIT" at bounding box center [258, 133] width 159 height 12
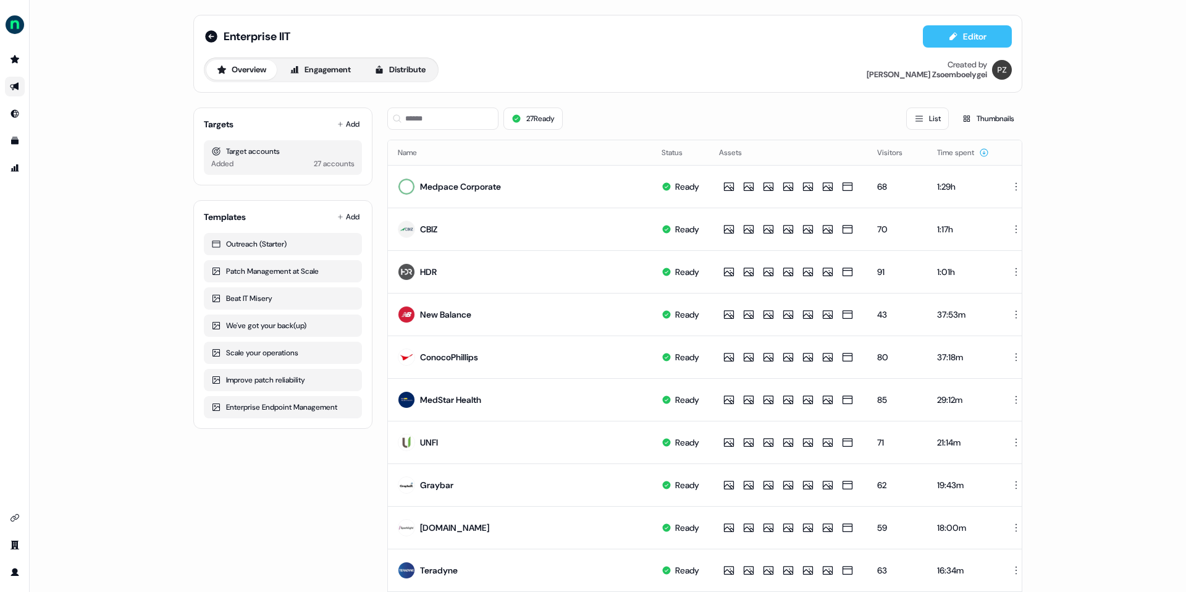
click at [965, 30] on button "Editor" at bounding box center [967, 36] width 89 height 22
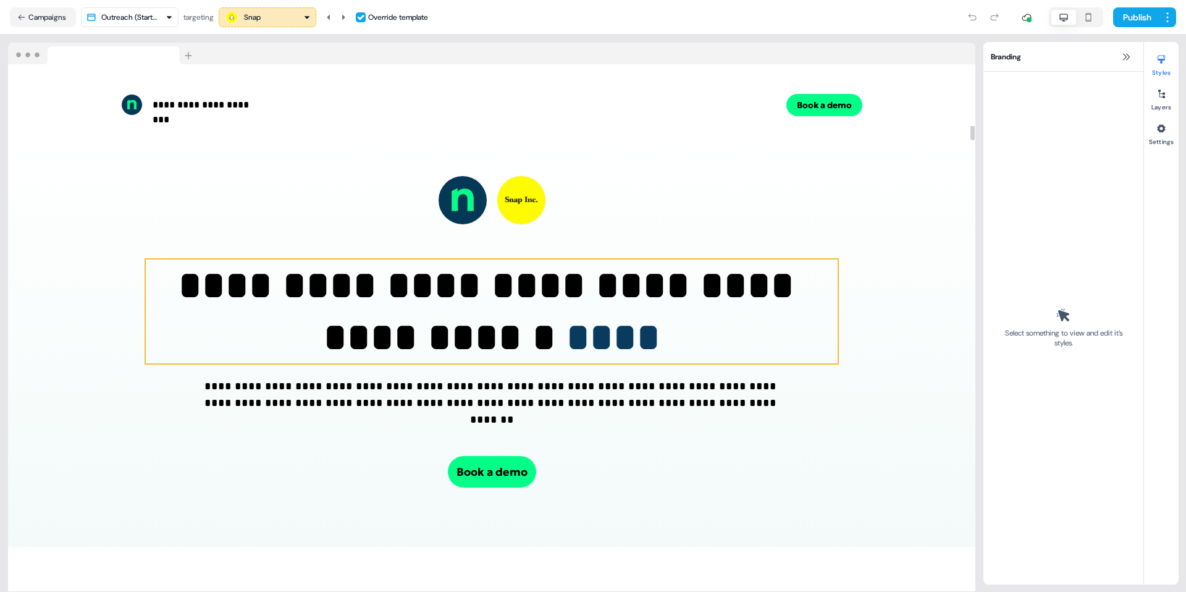
click at [454, 311] on p "**********" at bounding box center [492, 311] width 692 height 104
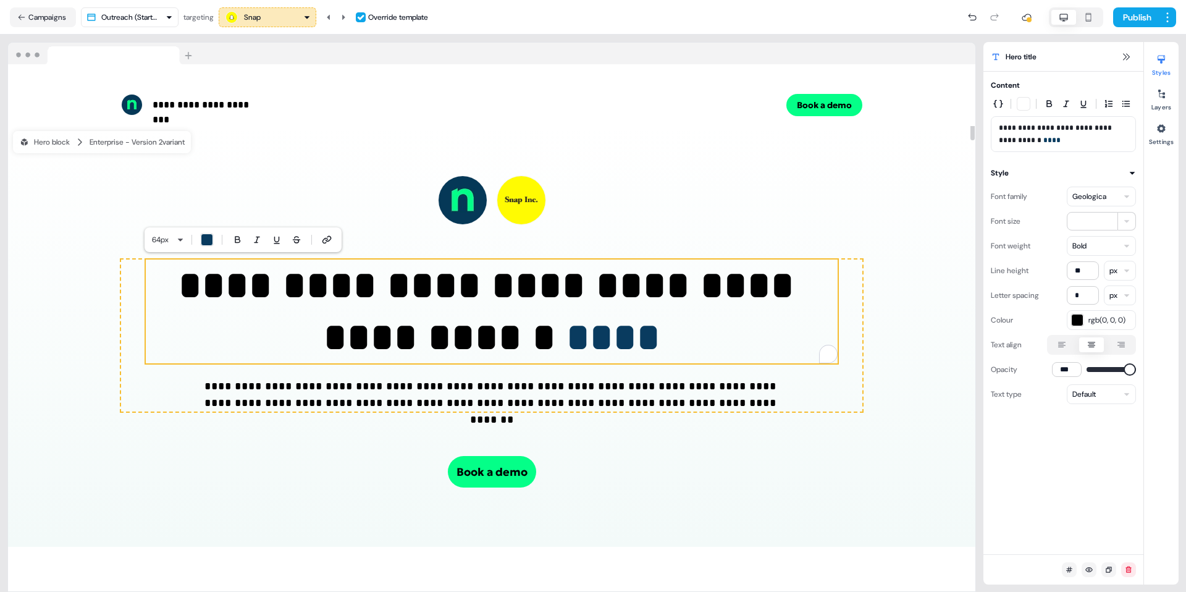
click at [706, 334] on p "**********" at bounding box center [492, 311] width 692 height 104
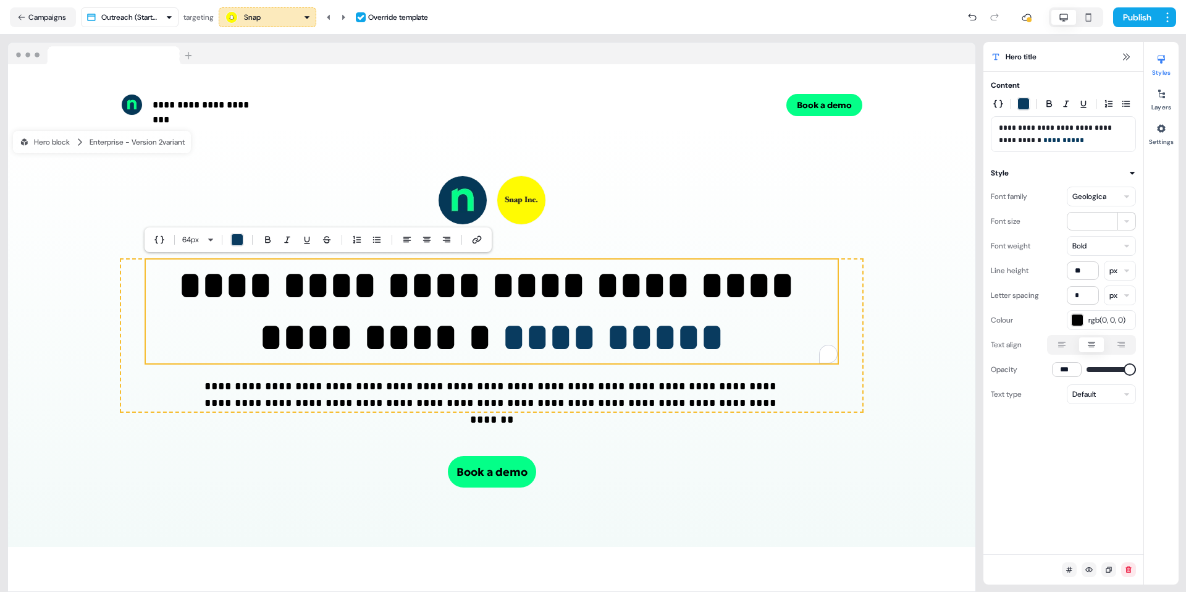
click at [274, 18] on div "Snap" at bounding box center [267, 17] width 86 height 15
